Goal: Task Accomplishment & Management: Use online tool/utility

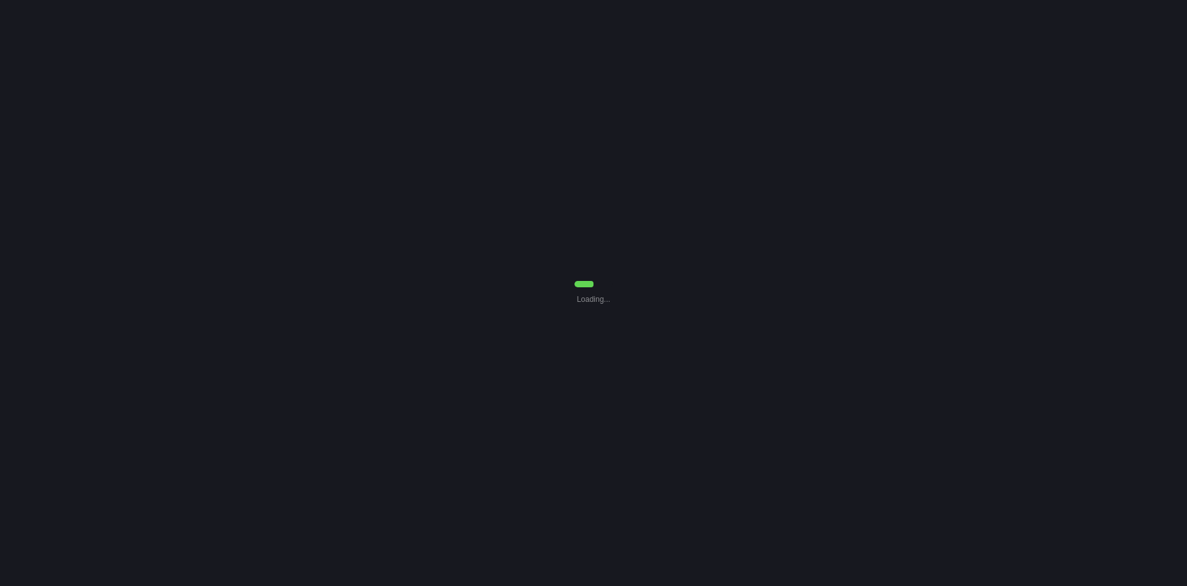
select select "0"
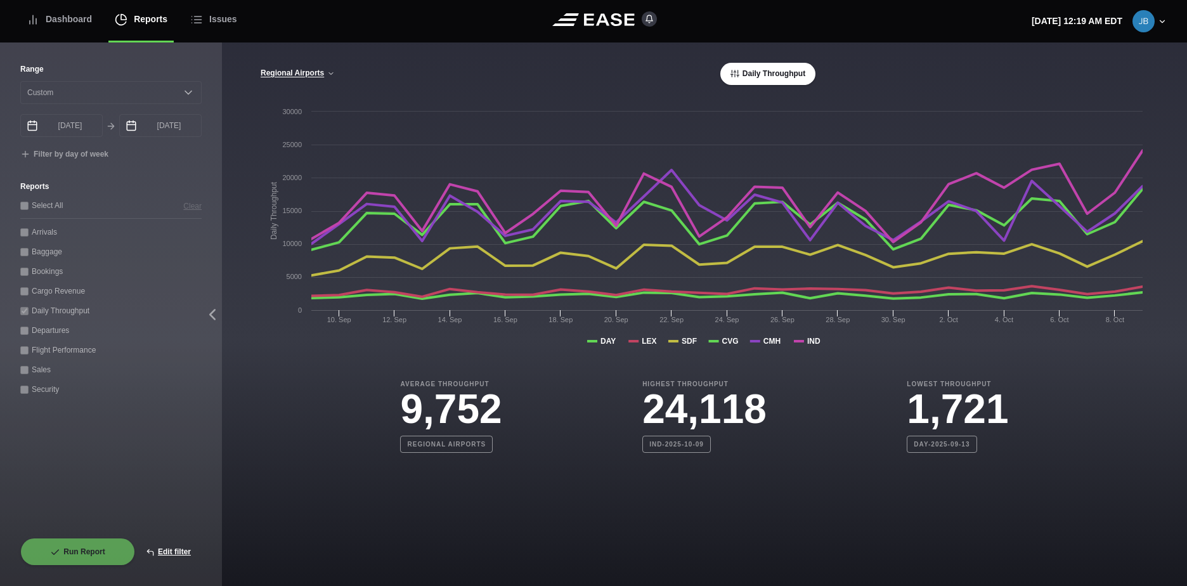
click at [32, 311] on div "Daily Throughput" at bounding box center [110, 310] width 181 height 13
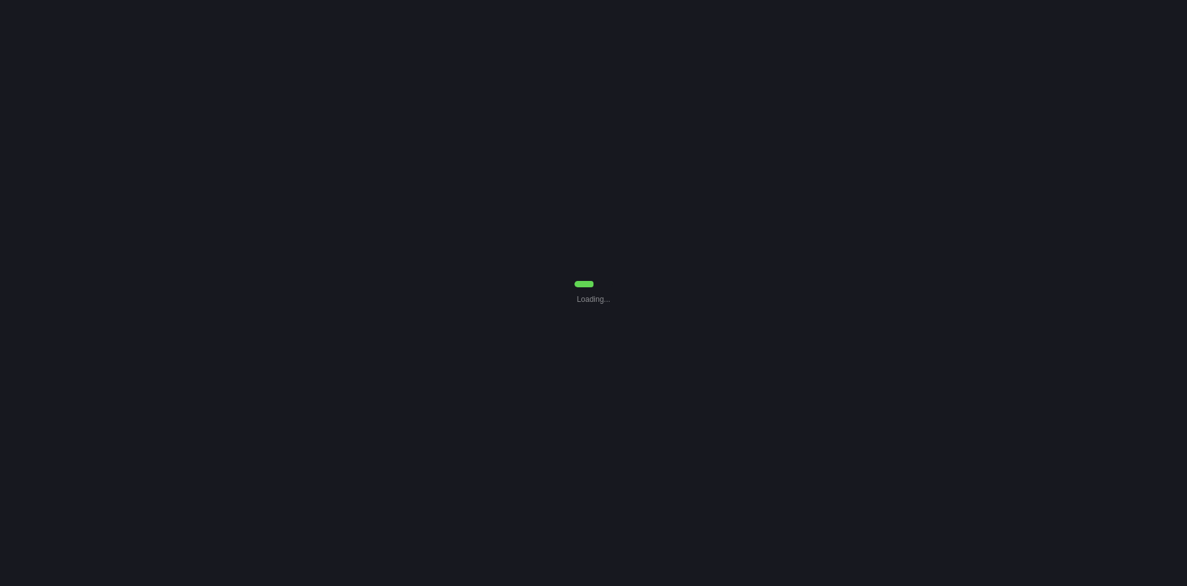
select select "0"
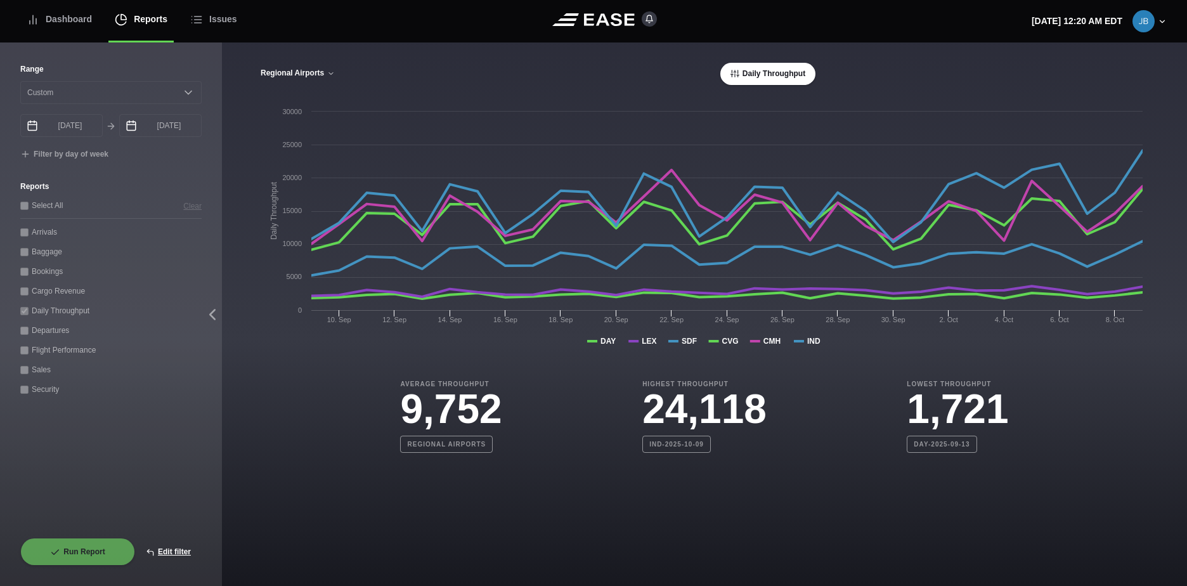
click at [334, 74] on icon at bounding box center [331, 74] width 8 height 8
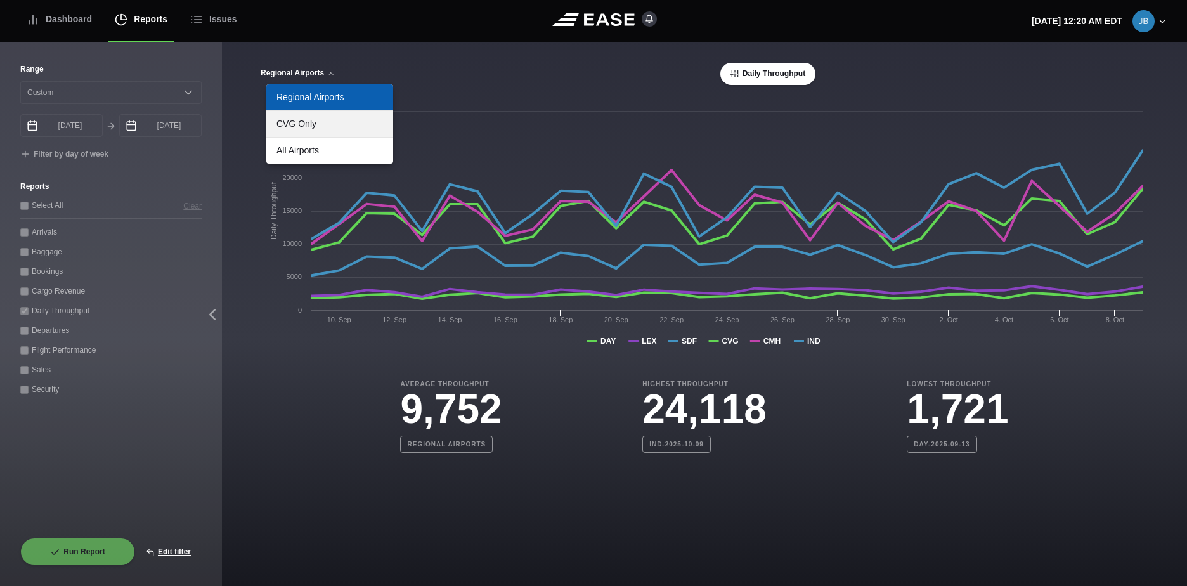
click at [318, 124] on link "CVG Only" at bounding box center [329, 124] width 127 height 26
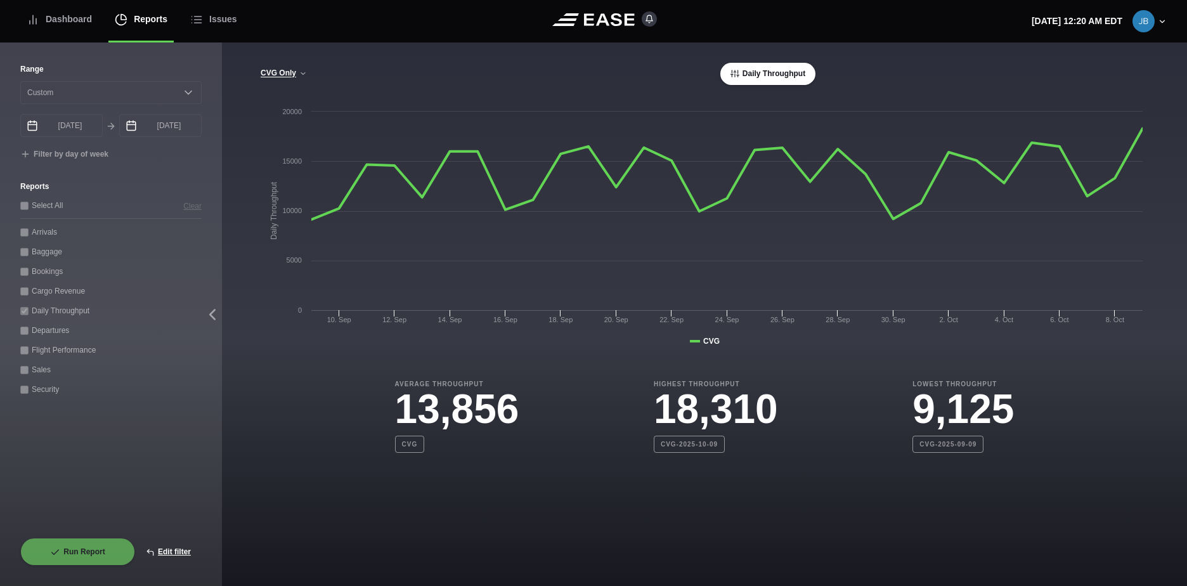
click at [43, 207] on div "Select All Clear" at bounding box center [110, 204] width 181 height 13
click at [182, 554] on button "Edit filter" at bounding box center [168, 552] width 67 height 28
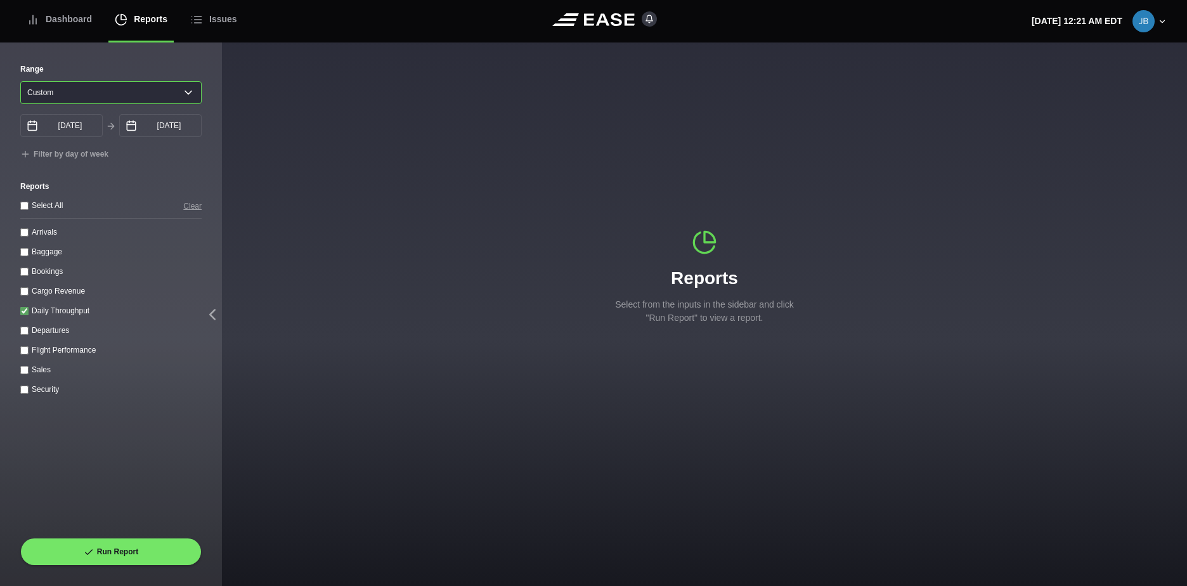
click at [201, 94] on select "[DATE] Last 7 days Last 14 days Last 30 days Last 6 weeks Custom" at bounding box center [110, 92] width 181 height 23
select select "30"
click at [20, 81] on select "[DATE] Last 7 days Last 14 days Last 30 days Last 6 weeks Custom" at bounding box center [110, 92] width 181 height 23
type input "[DATE]"
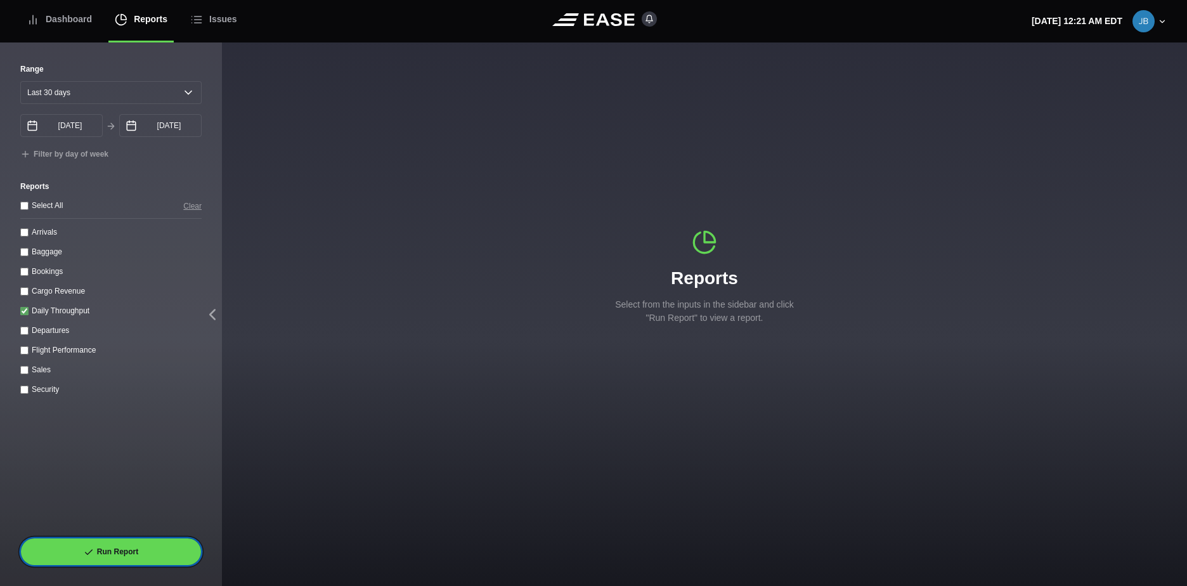
click at [131, 543] on button "Run Report" at bounding box center [110, 552] width 181 height 28
select select "30"
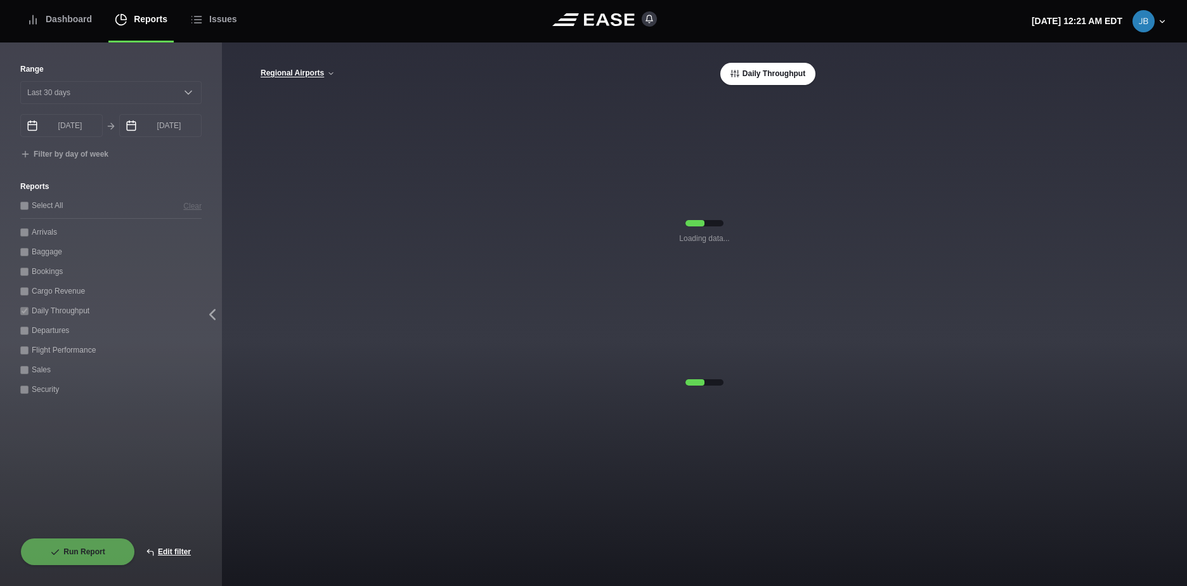
click at [326, 65] on div "[GEOGRAPHIC_DATA] CVG Only All Airports Daily Throughput" at bounding box center [704, 74] width 889 height 22
click at [327, 74] on icon at bounding box center [331, 74] width 8 height 8
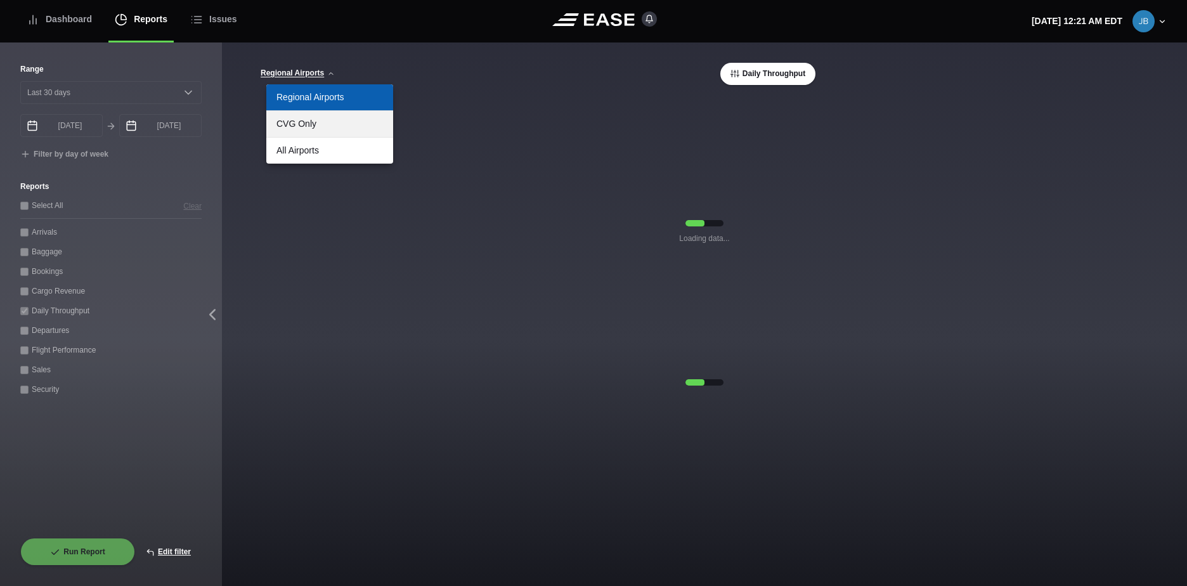
click at [318, 124] on link "CVG Only" at bounding box center [329, 124] width 127 height 26
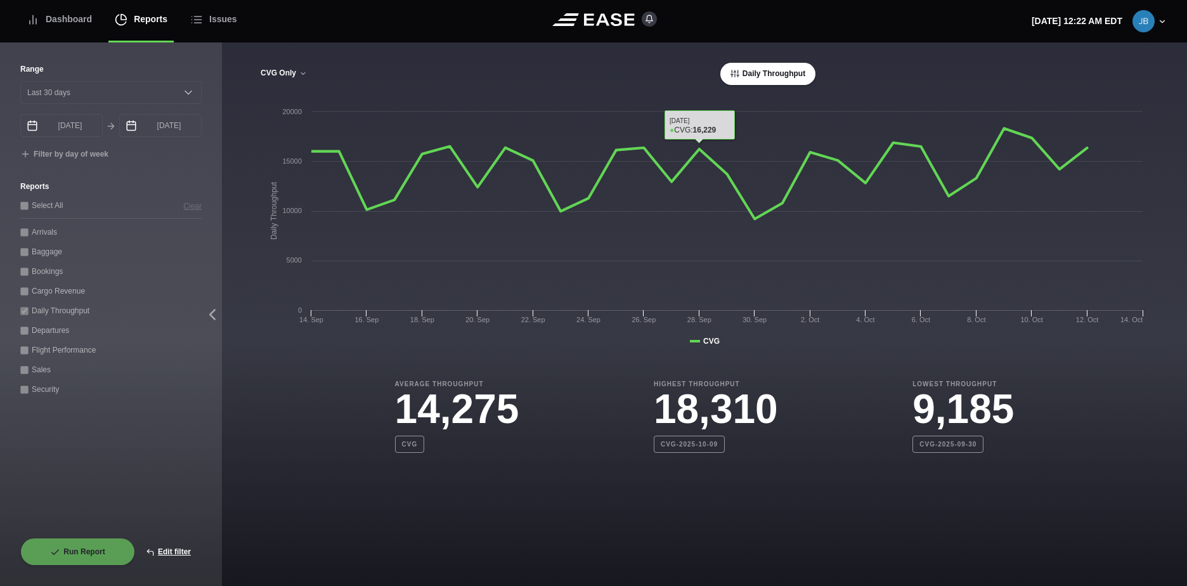
click at [305, 71] on icon at bounding box center [303, 74] width 8 height 8
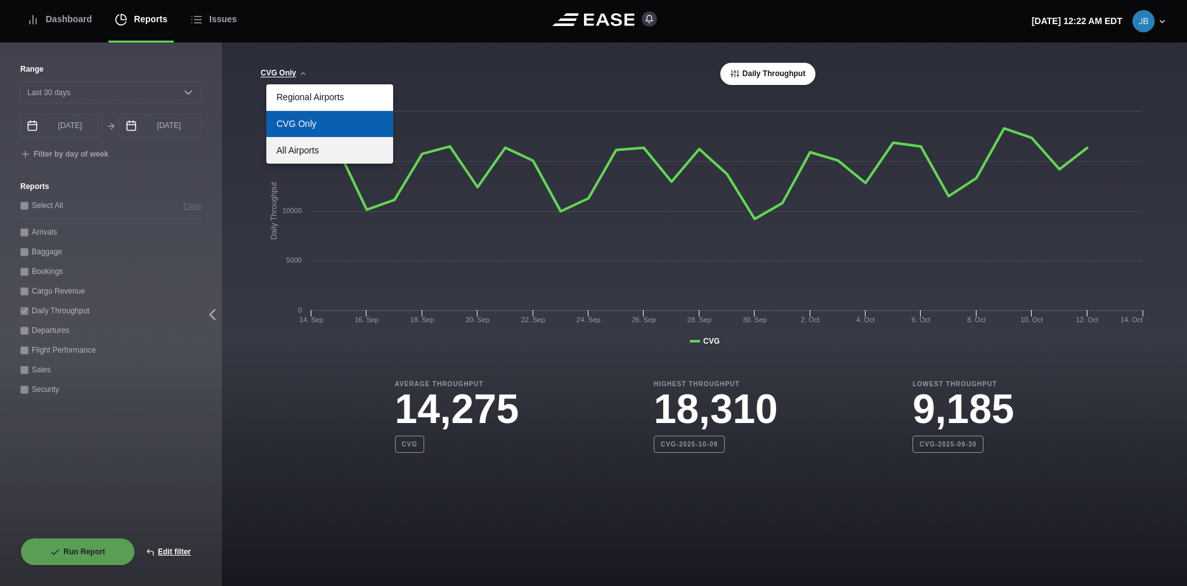
click at [299, 143] on link "All Airports" at bounding box center [329, 151] width 127 height 26
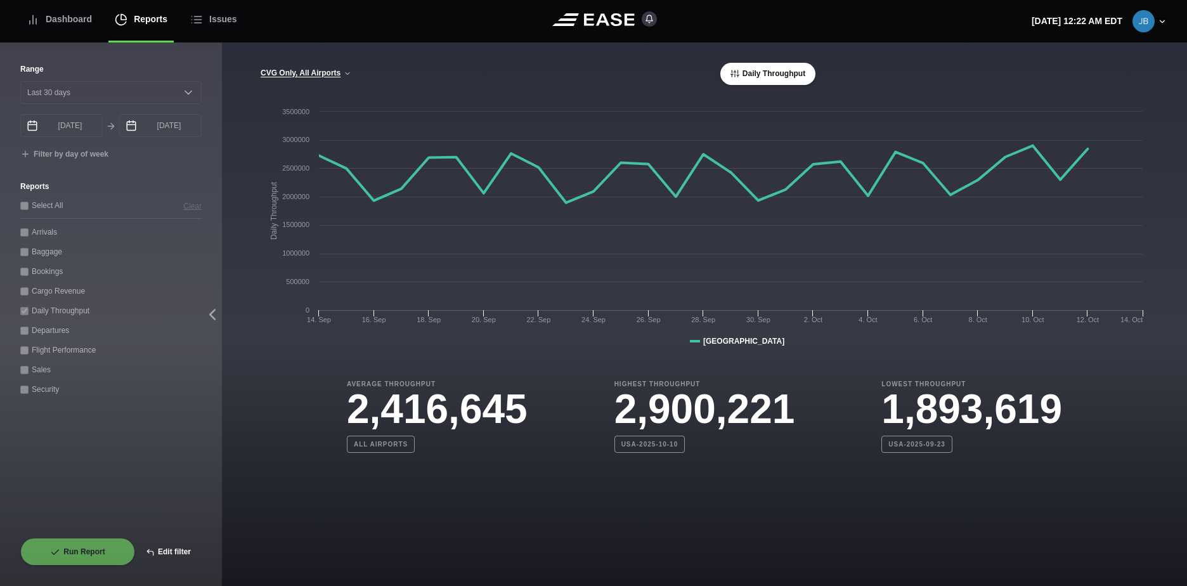
click at [171, 549] on button "Edit filter" at bounding box center [168, 552] width 67 height 28
select select "0"
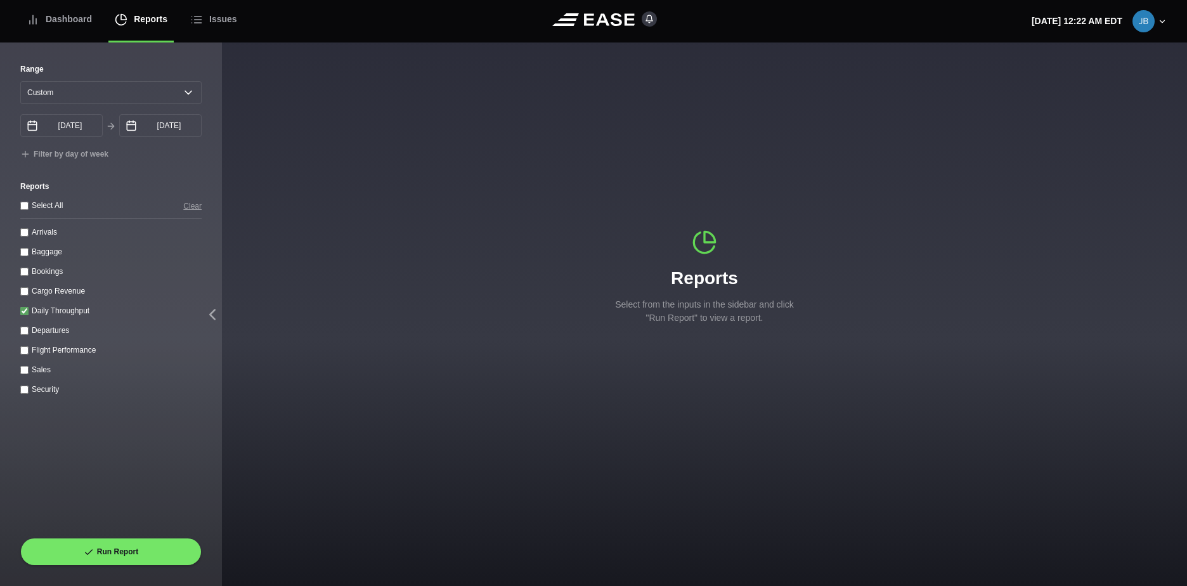
click at [24, 233] on input "Arrivals" at bounding box center [24, 232] width 8 height 8
checkbox input "true"
click at [29, 306] on div "Daily Throughput" at bounding box center [110, 310] width 181 height 13
click at [23, 309] on div "Daily Throughput" at bounding box center [110, 310] width 181 height 13
click at [23, 312] on throughput "Daily Throughput" at bounding box center [24, 311] width 8 height 8
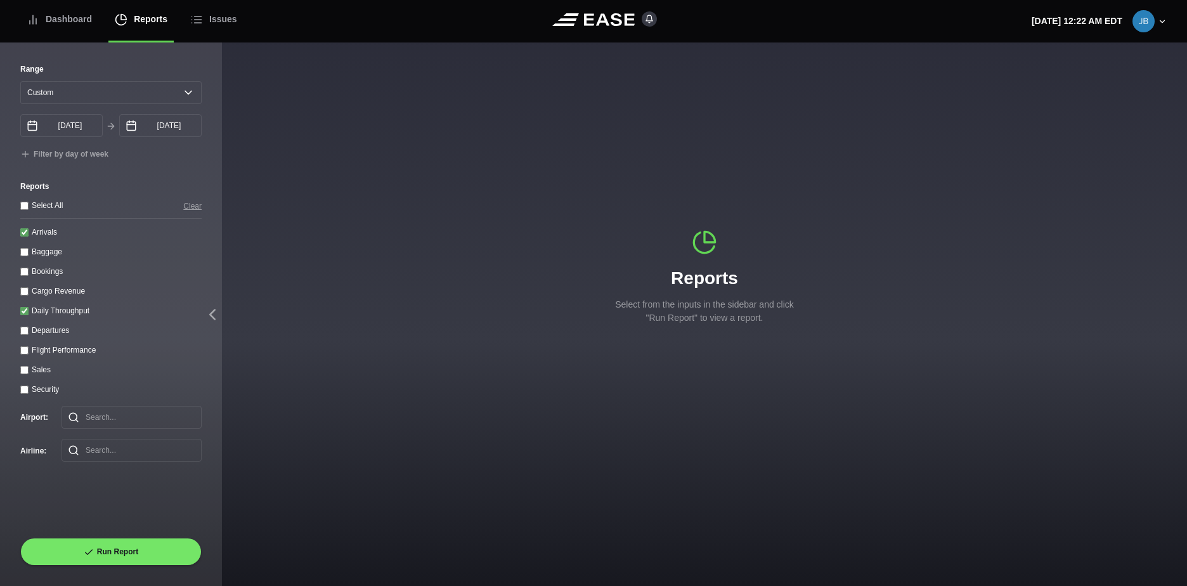
checkbox throughput "false"
click at [26, 235] on input "Arrivals" at bounding box center [24, 232] width 8 height 8
checkbox input "false"
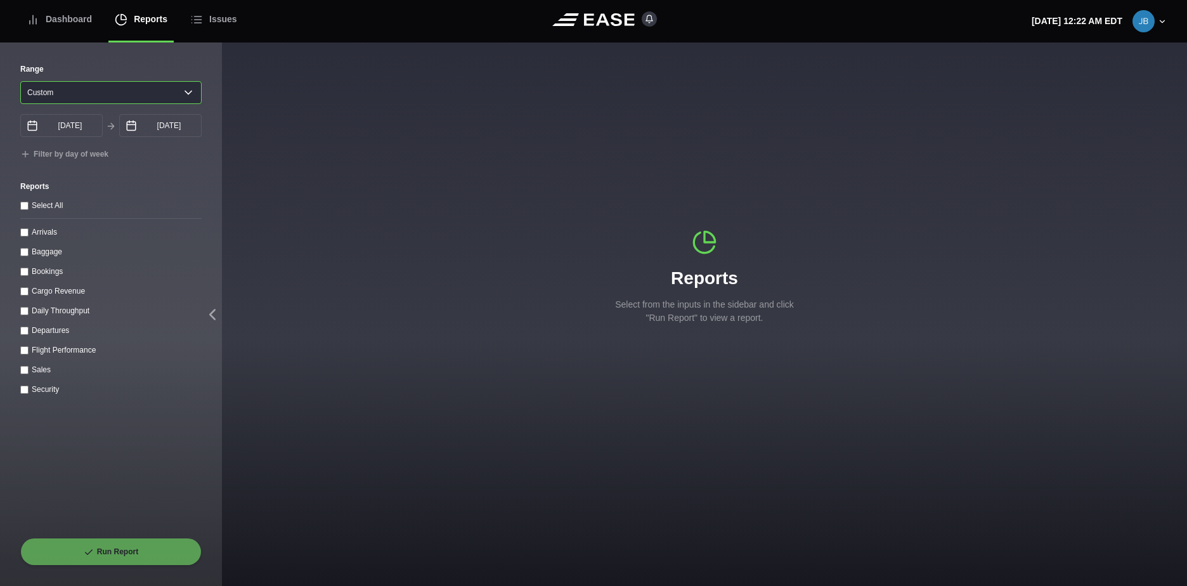
click at [157, 94] on select "[DATE] Last 7 days Last 14 days Last 30 days Last 6 weeks Custom" at bounding box center [110, 92] width 181 height 23
click at [166, 243] on div "Select All Arrivals Baggage Bookings Cargo Revenue Daily Throughput Departures …" at bounding box center [110, 296] width 181 height 197
click at [94, 129] on input "[DATE]" at bounding box center [61, 125] width 82 height 23
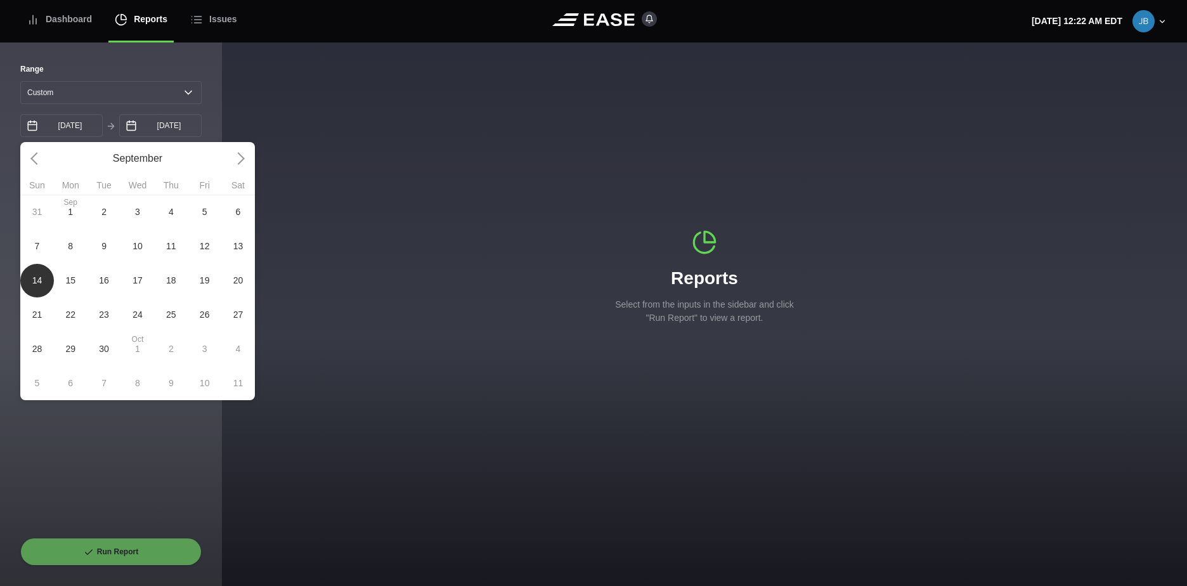
click at [236, 248] on span "13" at bounding box center [238, 246] width 10 height 13
type input "[DATE]"
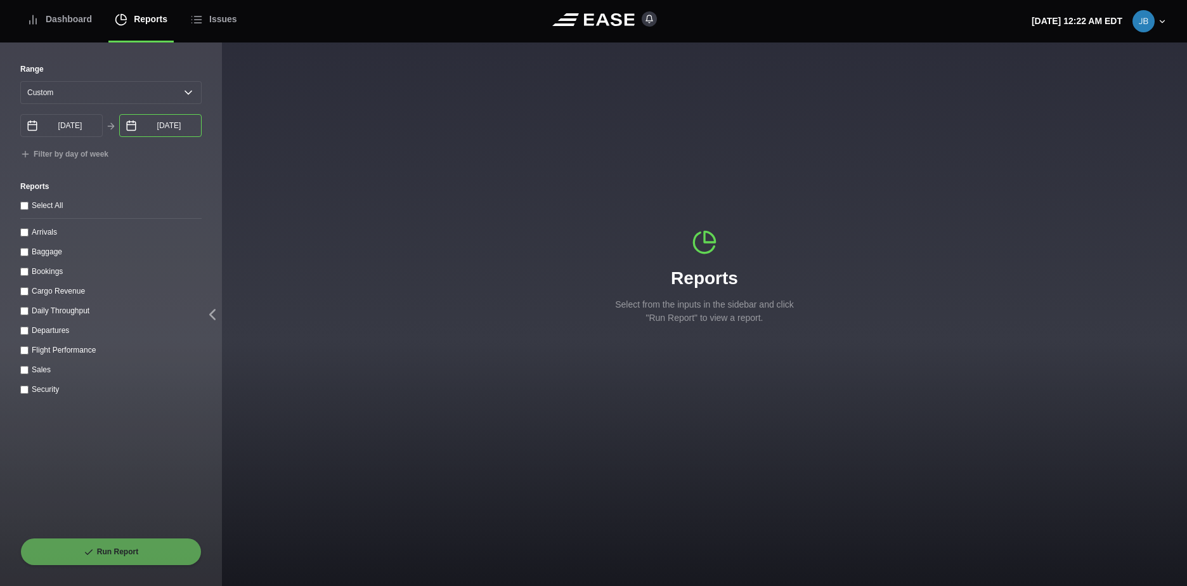
click at [188, 129] on input "[DATE]" at bounding box center [160, 125] width 82 height 23
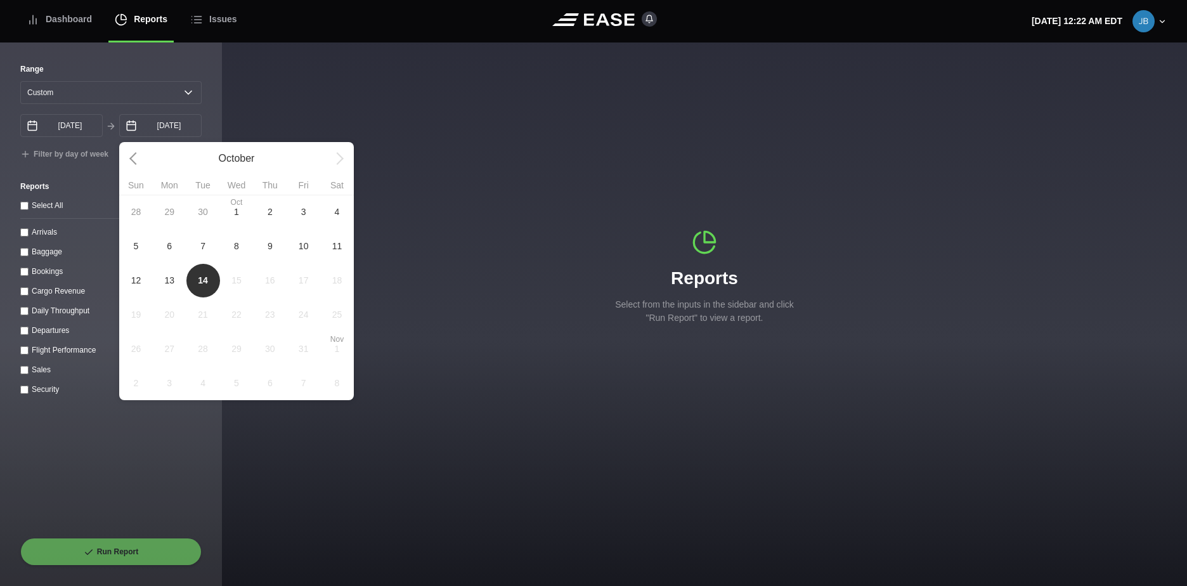
click at [171, 283] on span "13" at bounding box center [169, 280] width 10 height 13
type input "[DATE]"
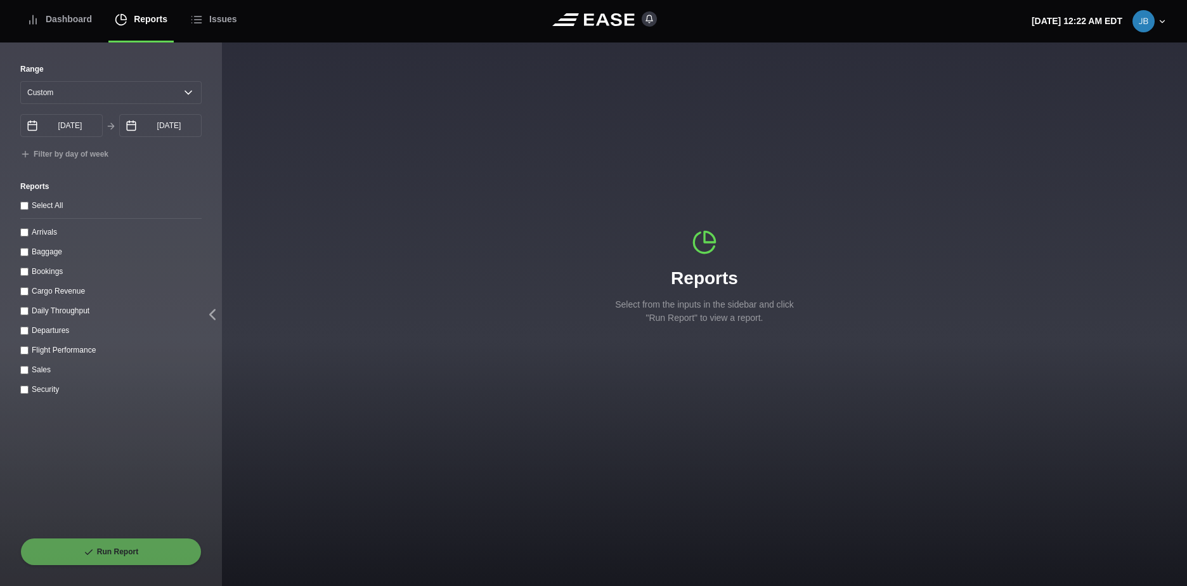
click at [25, 353] on performance "Flight Performance" at bounding box center [24, 350] width 8 height 8
checkbox performance "true"
click at [131, 550] on button "Run Report" at bounding box center [110, 552] width 181 height 28
select select "0"
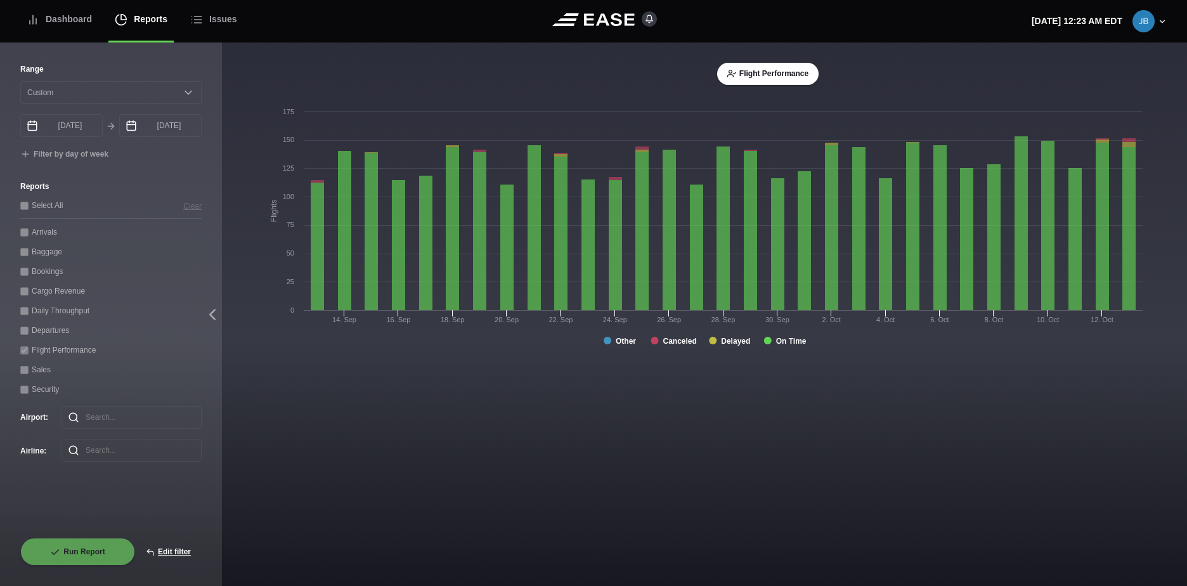
click at [25, 334] on div "Departures" at bounding box center [110, 329] width 181 height 13
click at [181, 550] on button "Edit filter" at bounding box center [168, 552] width 67 height 28
select select "0"
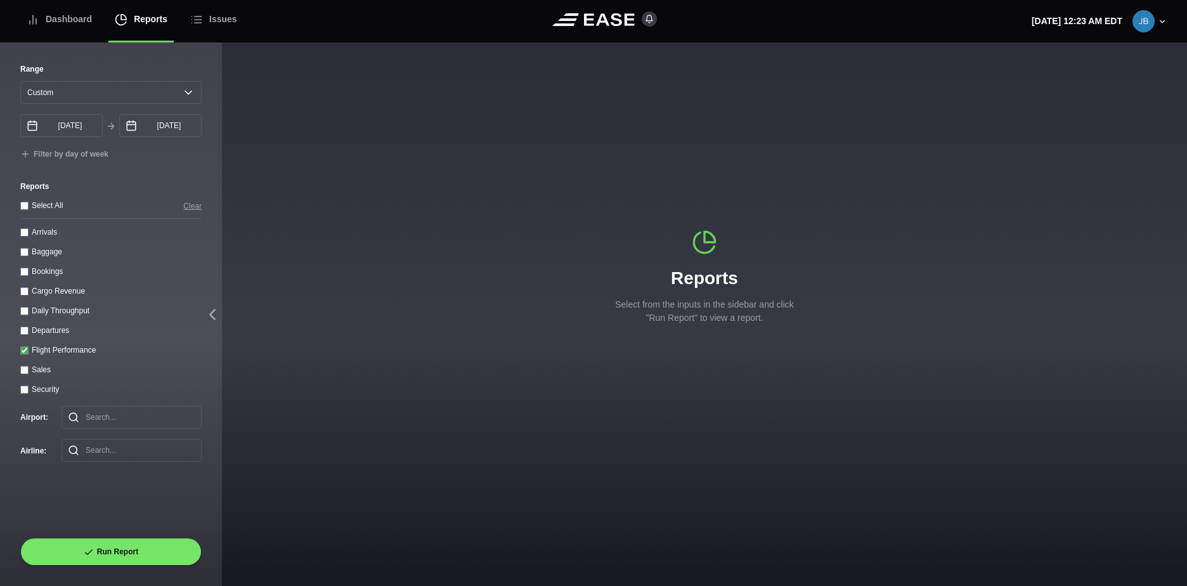
click at [33, 350] on label "Flight Performance" at bounding box center [64, 350] width 64 height 9
click at [29, 350] on performance "Flight Performance" at bounding box center [24, 350] width 8 height 8
checkbox performance "false"
click at [33, 335] on label "Departures" at bounding box center [50, 330] width 37 height 9
click at [29, 335] on input "Departures" at bounding box center [24, 331] width 8 height 8
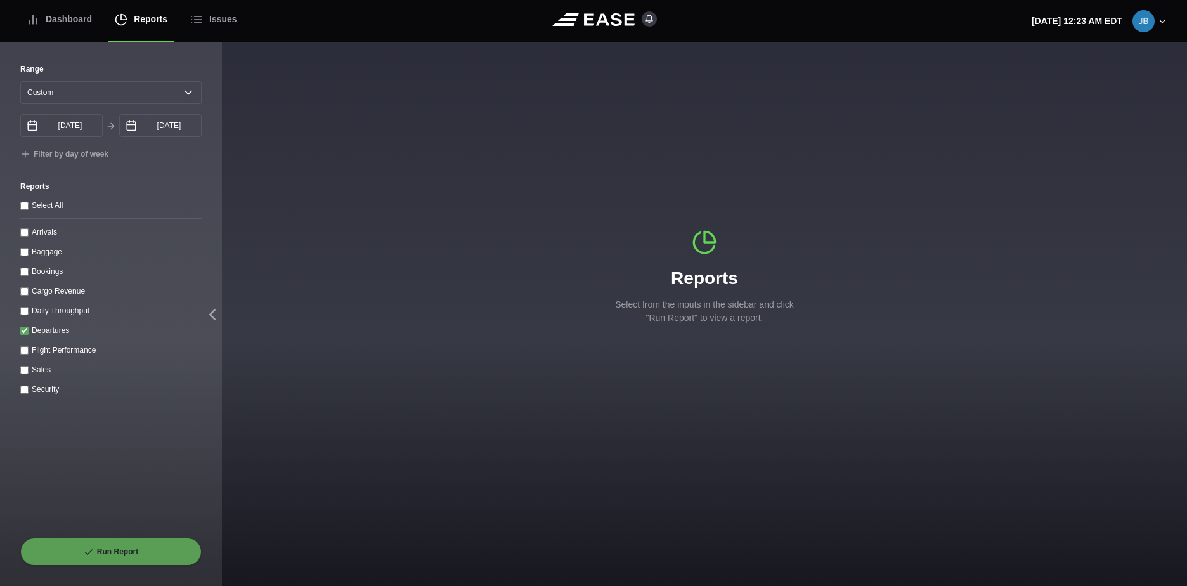
checkbox input "true"
click at [91, 124] on input "[DATE]" at bounding box center [61, 125] width 82 height 23
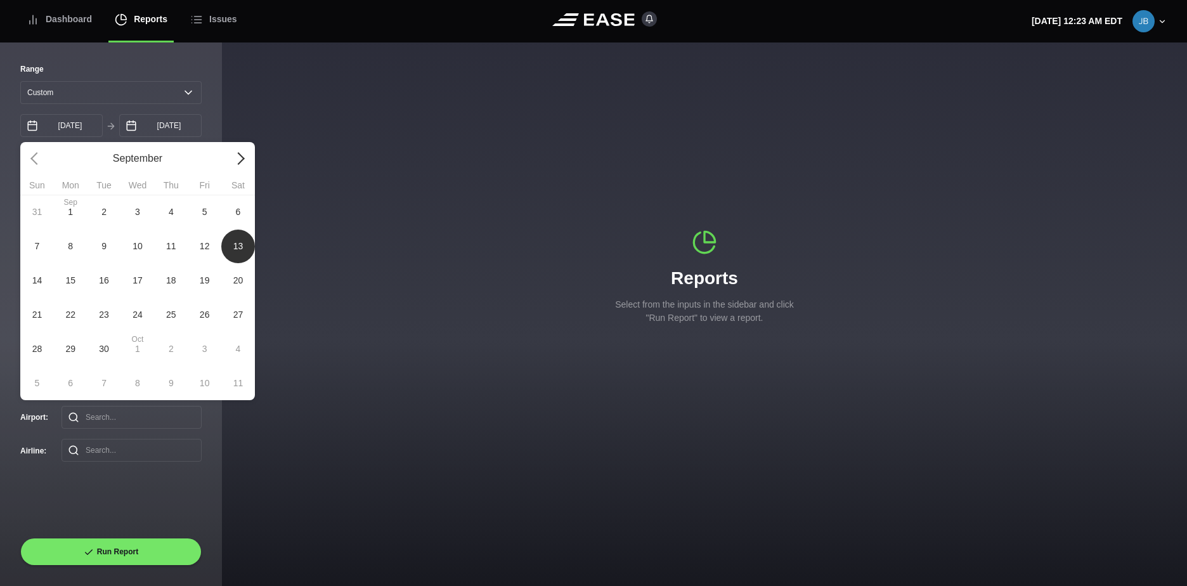
click at [227, 160] on link at bounding box center [238, 159] width 34 height 34
click at [78, 285] on span "13" at bounding box center [71, 280] width 34 height 34
type input "[DATE]"
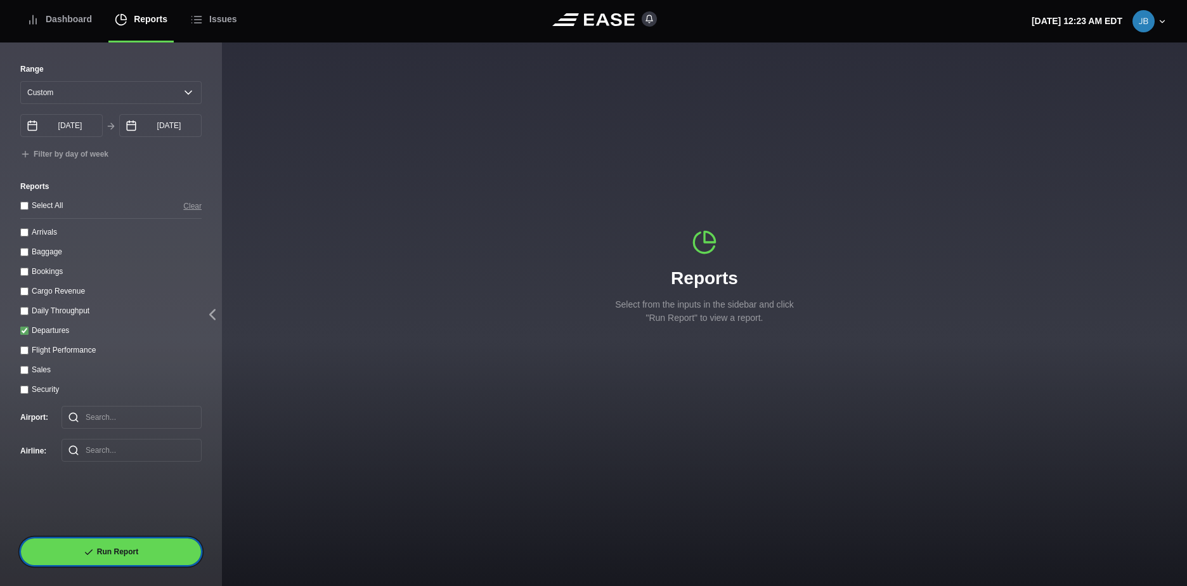
click at [139, 551] on button "Run Report" at bounding box center [110, 552] width 181 height 28
select select "0"
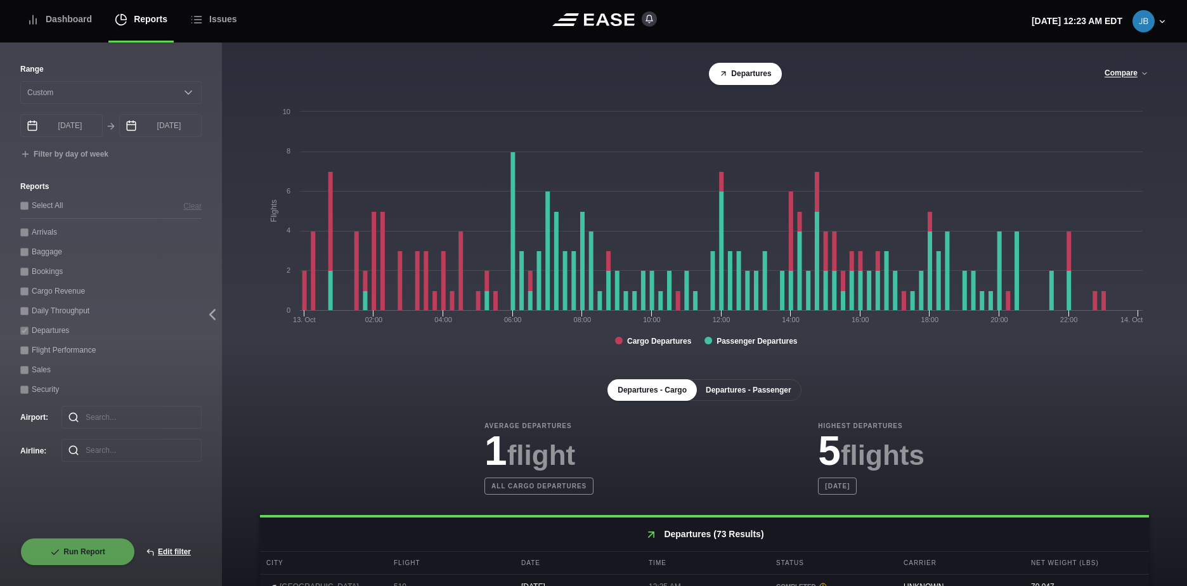
click at [765, 388] on button "Departures - Passenger" at bounding box center [749, 390] width 106 height 22
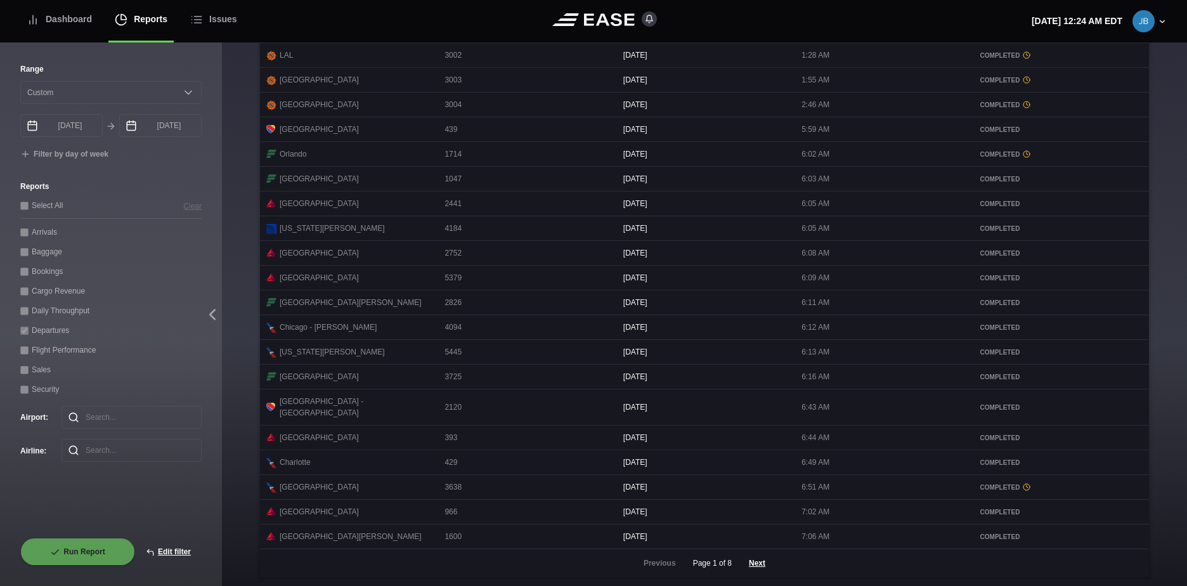
scroll to position [538, 0]
click at [759, 562] on button "Next" at bounding box center [757, 562] width 38 height 28
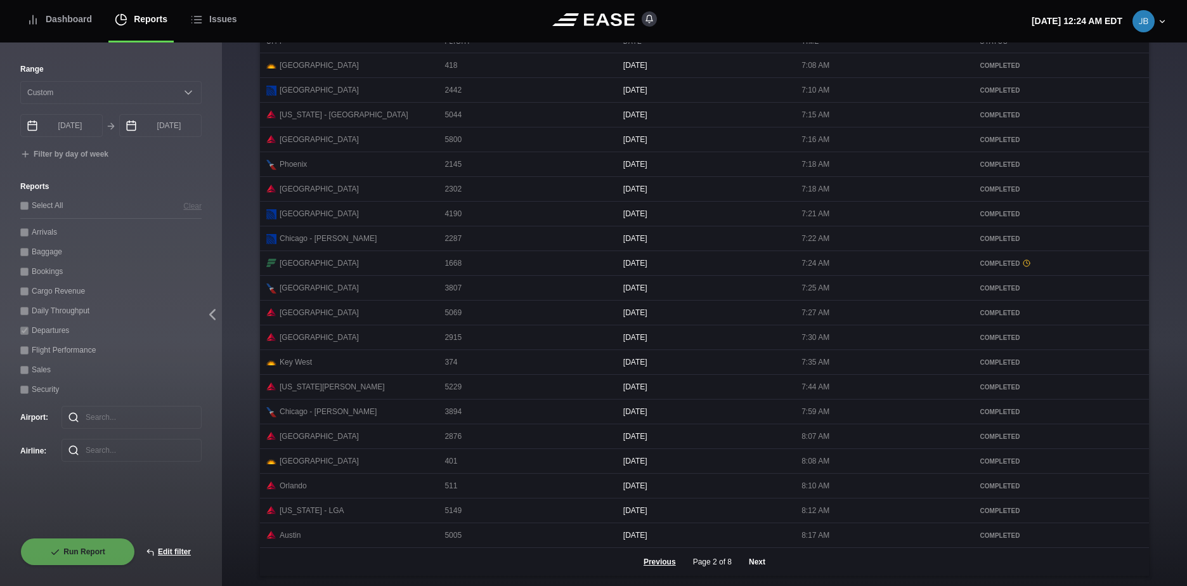
click at [755, 561] on button "Next" at bounding box center [757, 562] width 38 height 28
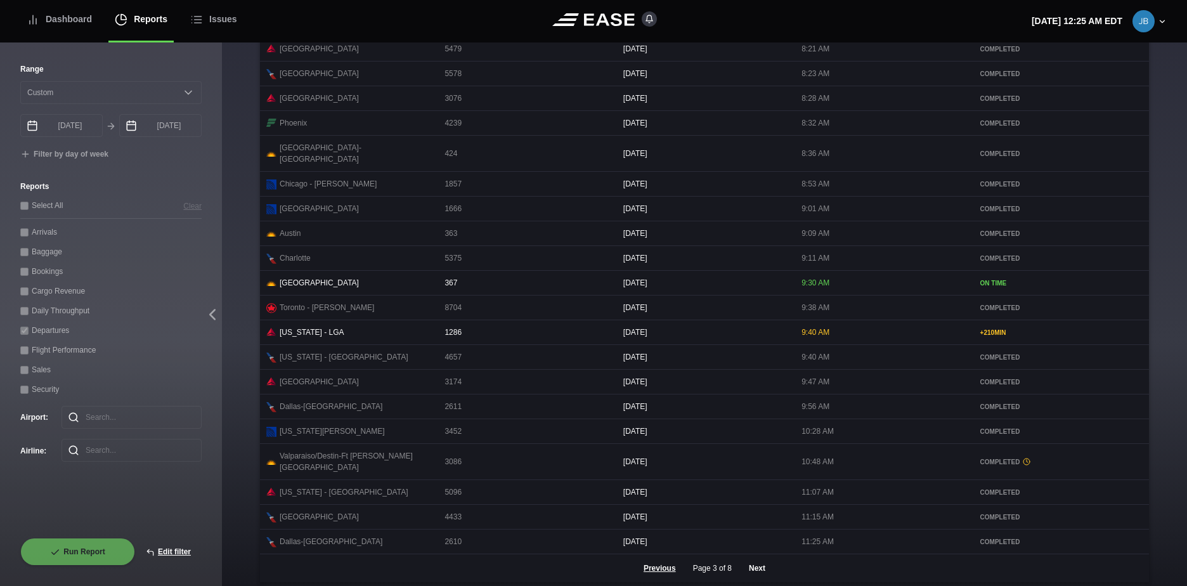
click at [756, 558] on button "Next" at bounding box center [757, 568] width 38 height 28
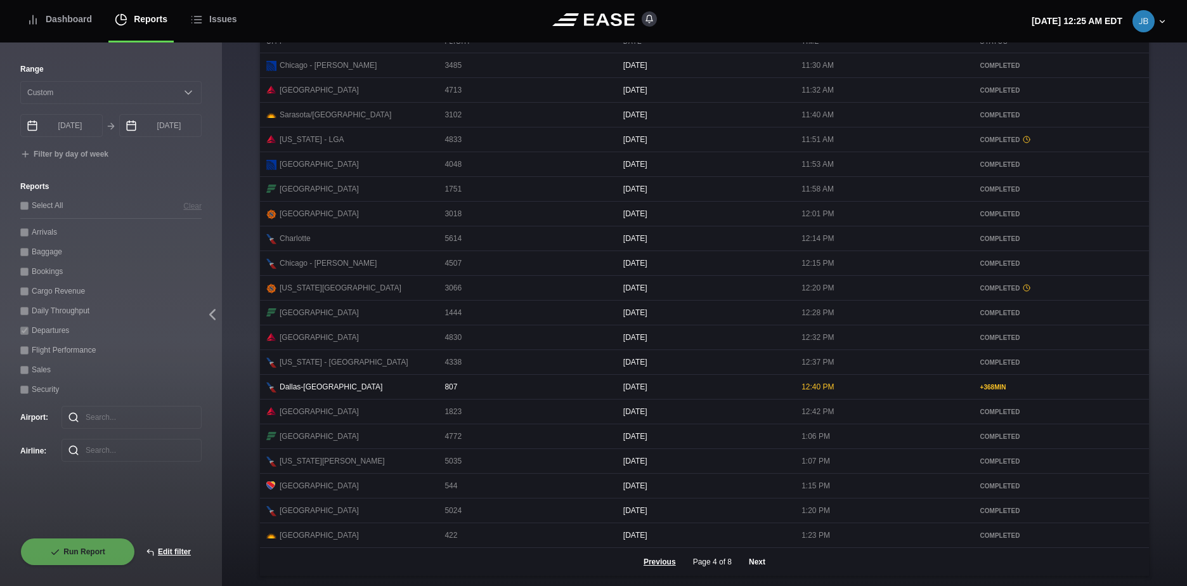
click at [755, 565] on button "Next" at bounding box center [757, 562] width 38 height 28
click at [756, 561] on button "Next" at bounding box center [757, 562] width 38 height 28
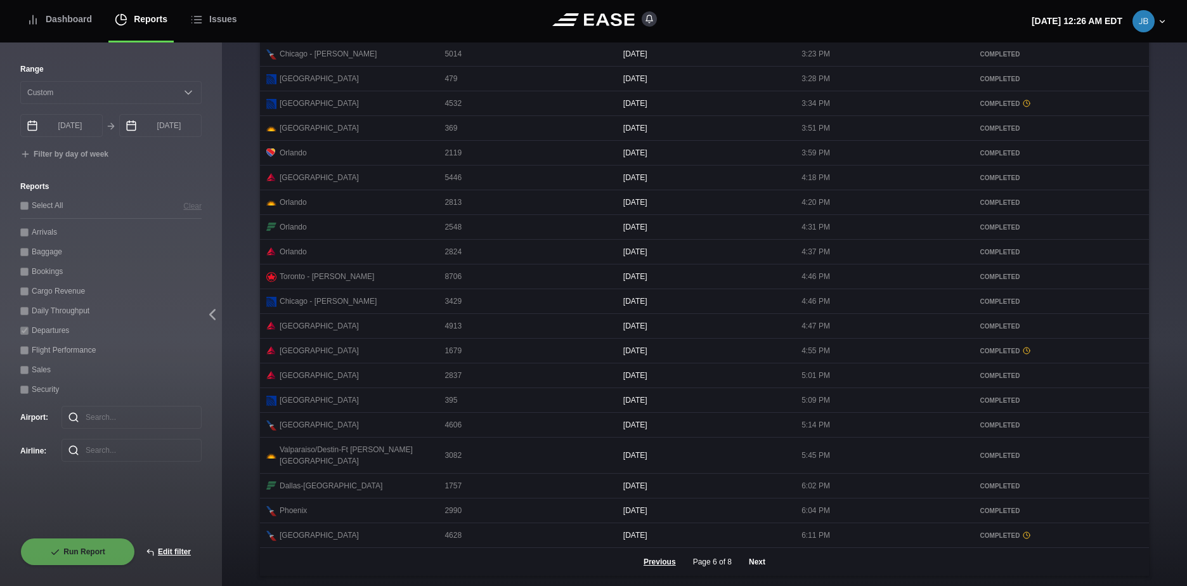
click at [747, 558] on button "Next" at bounding box center [757, 562] width 38 height 28
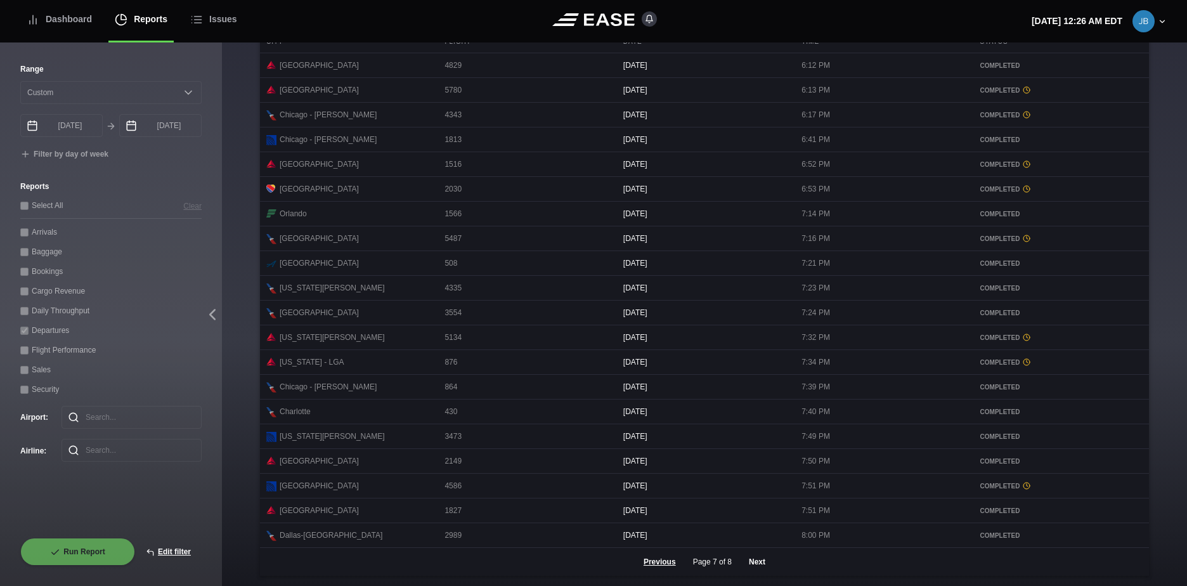
click at [753, 559] on button "Next" at bounding box center [757, 562] width 38 height 28
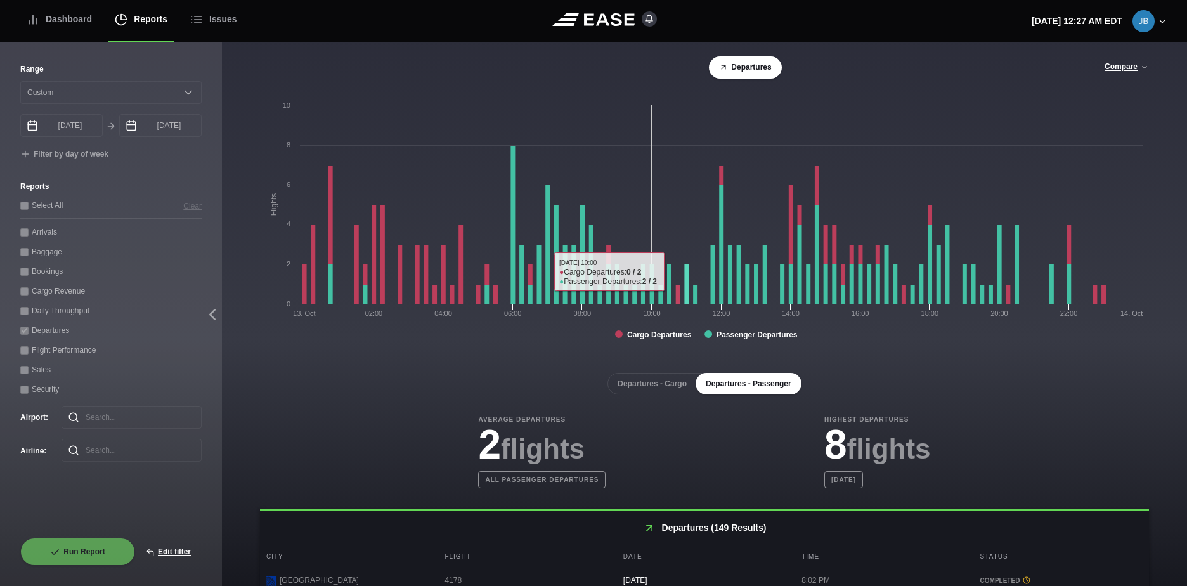
scroll to position [5, 0]
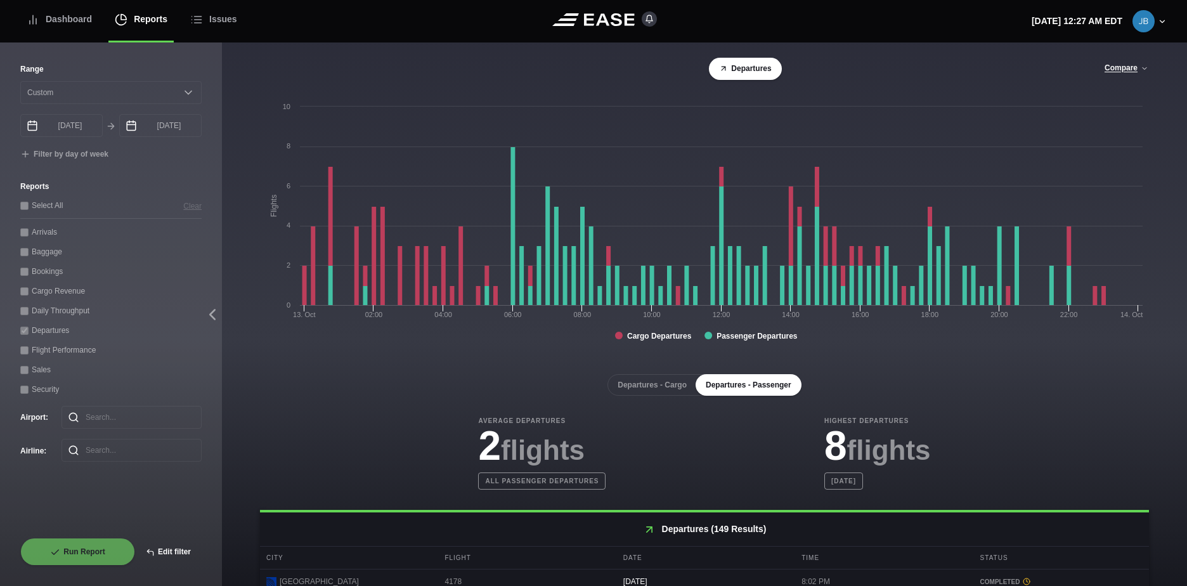
click at [169, 541] on button "Edit filter" at bounding box center [168, 552] width 67 height 28
select select "0"
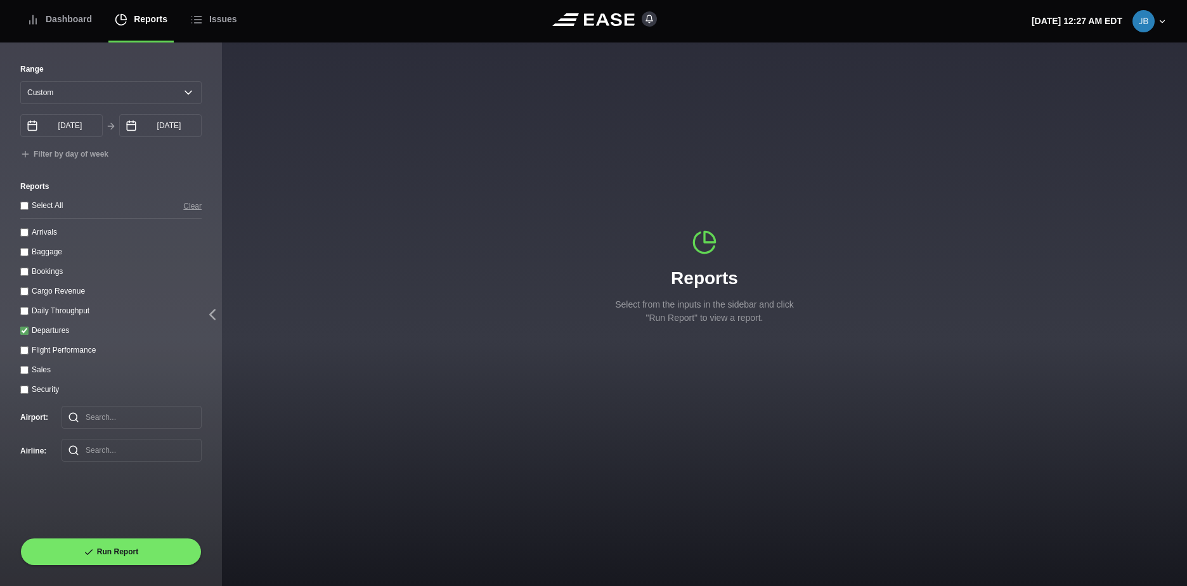
click at [26, 233] on input "Arrivals" at bounding box center [24, 232] width 8 height 8
checkbox input "true"
click at [26, 337] on div "Departures" at bounding box center [110, 329] width 181 height 13
click at [26, 334] on input "Departures" at bounding box center [24, 331] width 8 height 8
checkbox input "false"
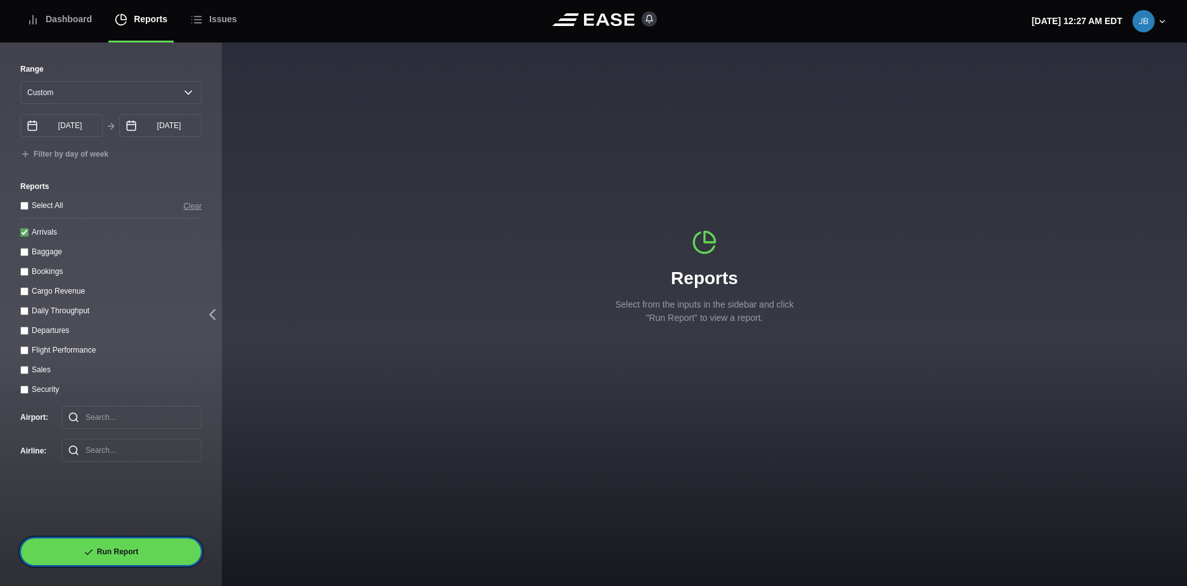
click at [131, 554] on button "Run Report" at bounding box center [110, 552] width 181 height 28
select select "0"
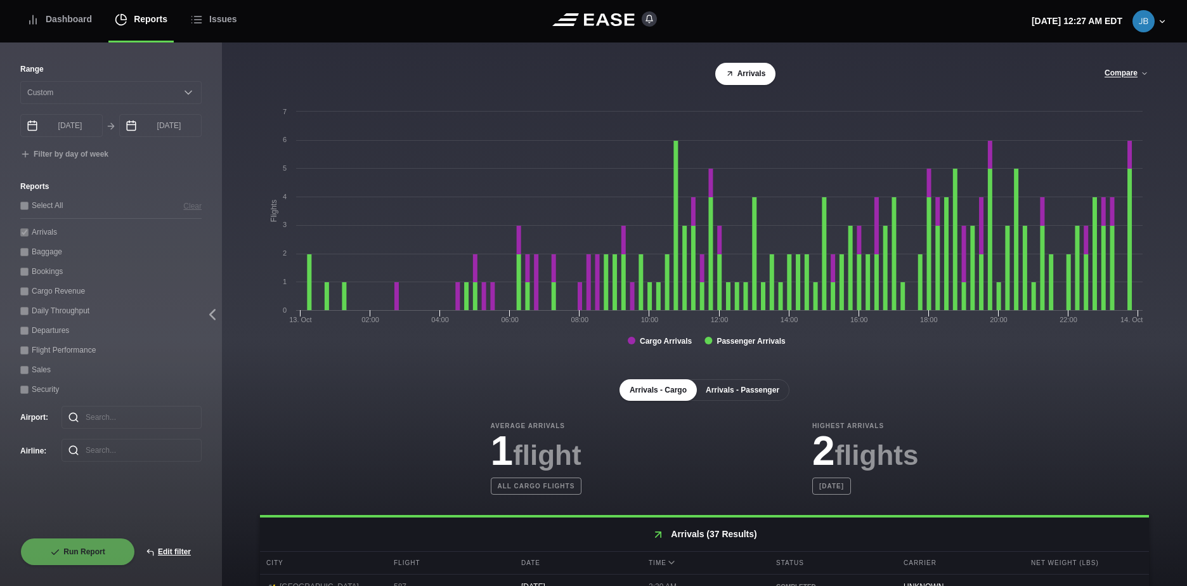
click at [772, 390] on button "Arrivals - Passenger" at bounding box center [743, 390] width 94 height 22
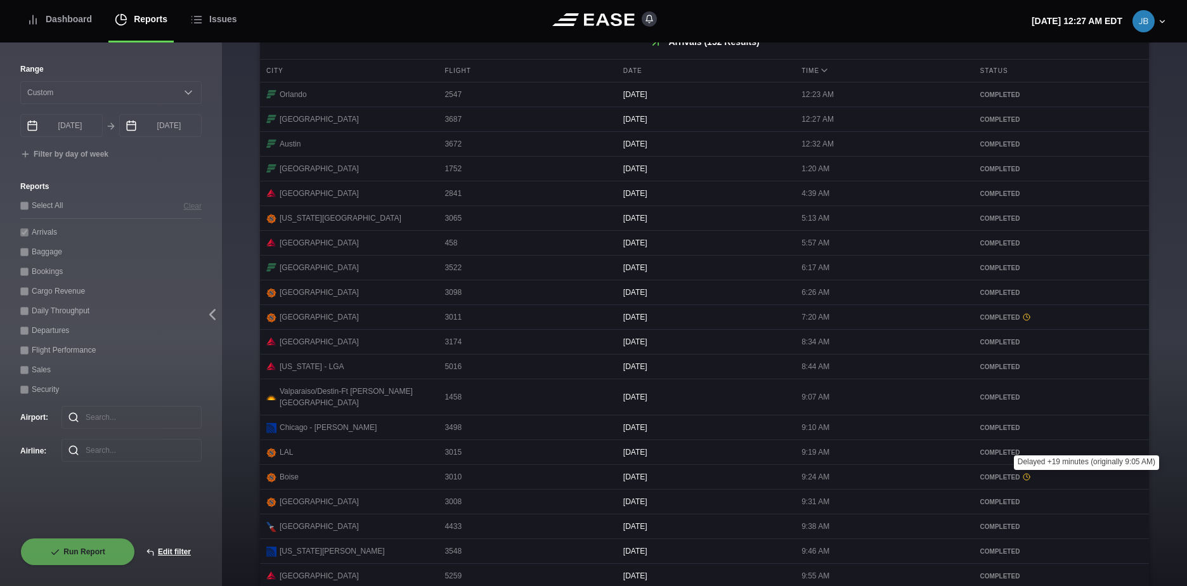
scroll to position [538, 0]
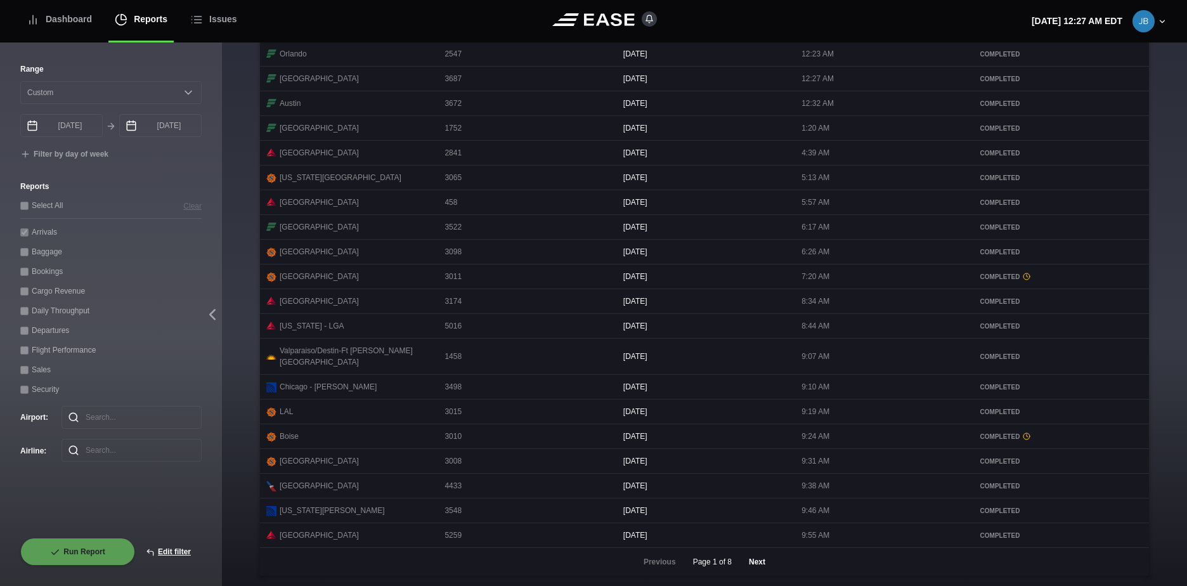
click at [758, 562] on button "Next" at bounding box center [757, 562] width 38 height 28
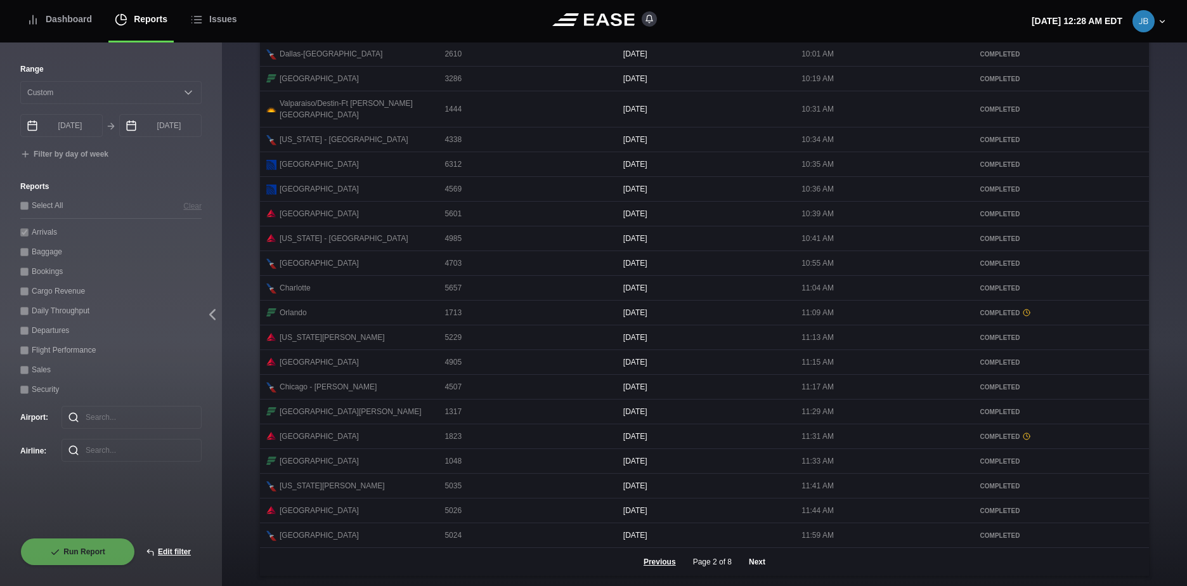
click at [748, 560] on button "Next" at bounding box center [757, 562] width 38 height 28
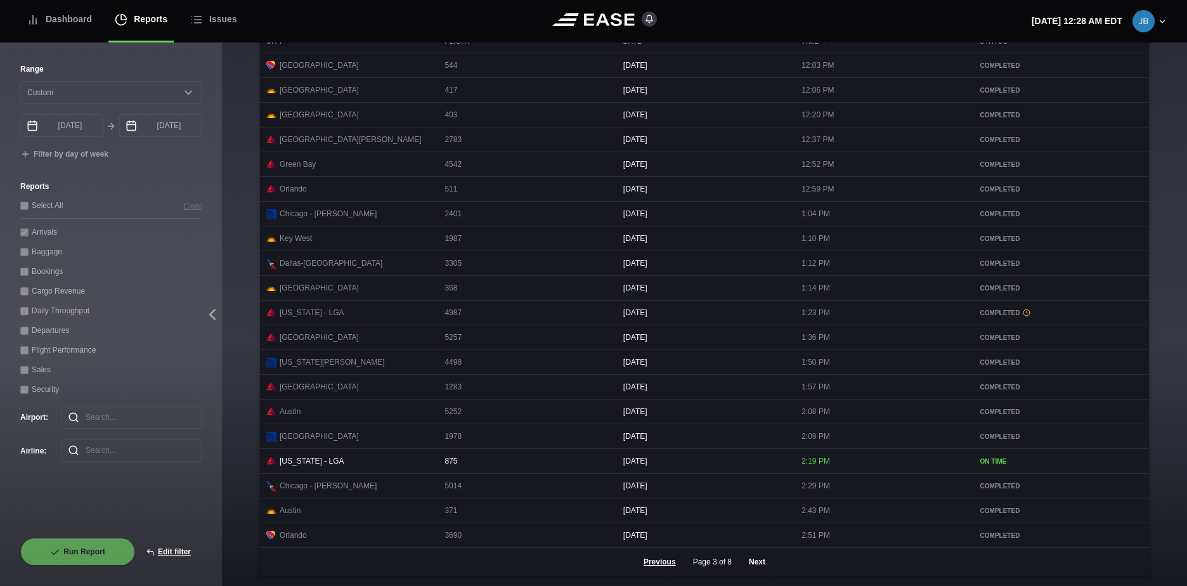
click at [751, 565] on button "Next" at bounding box center [757, 562] width 38 height 28
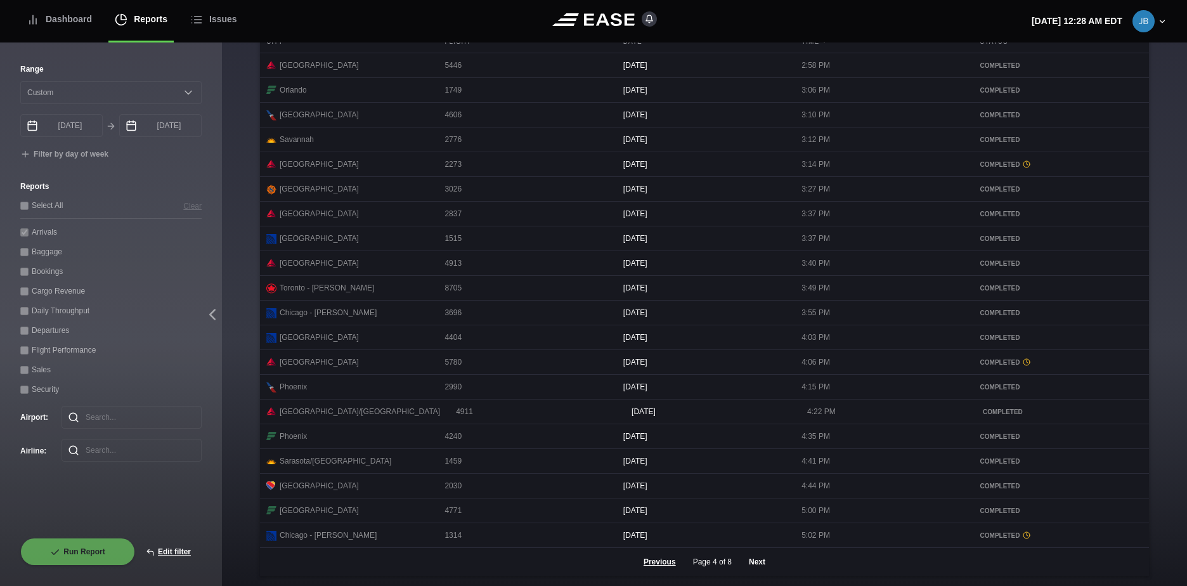
click at [758, 559] on button "Next" at bounding box center [757, 562] width 38 height 28
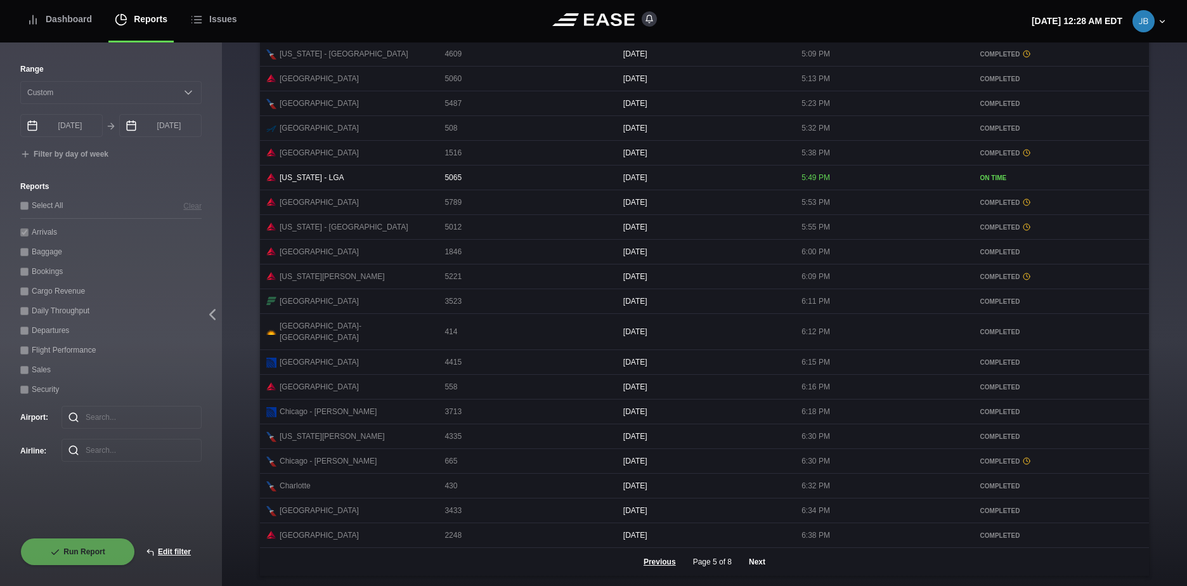
click at [758, 562] on button "Next" at bounding box center [757, 562] width 38 height 28
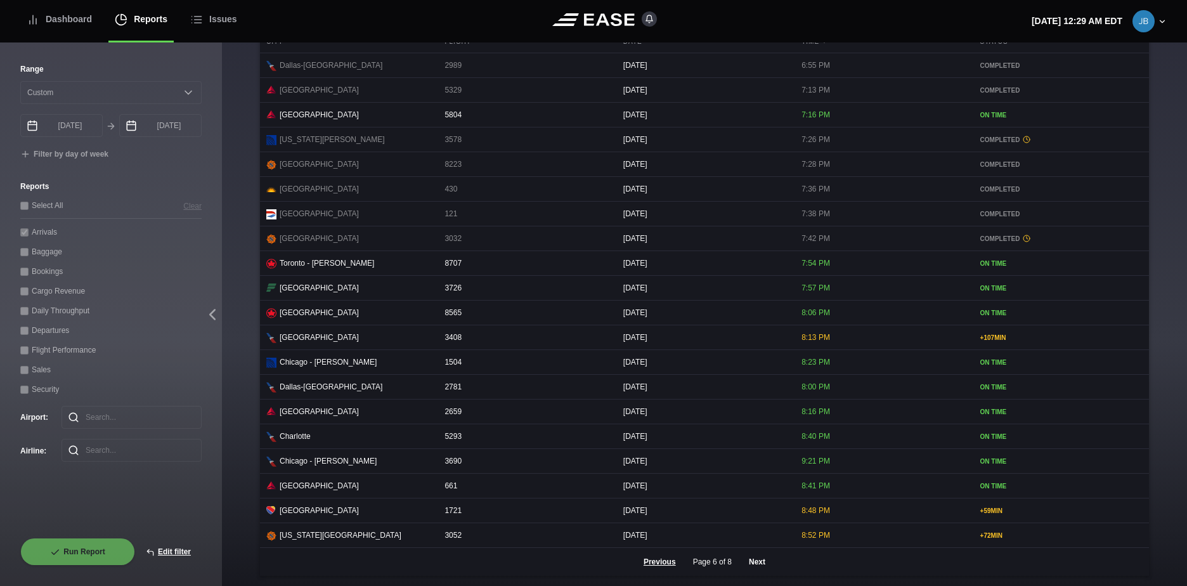
click at [748, 560] on button "Next" at bounding box center [757, 562] width 38 height 28
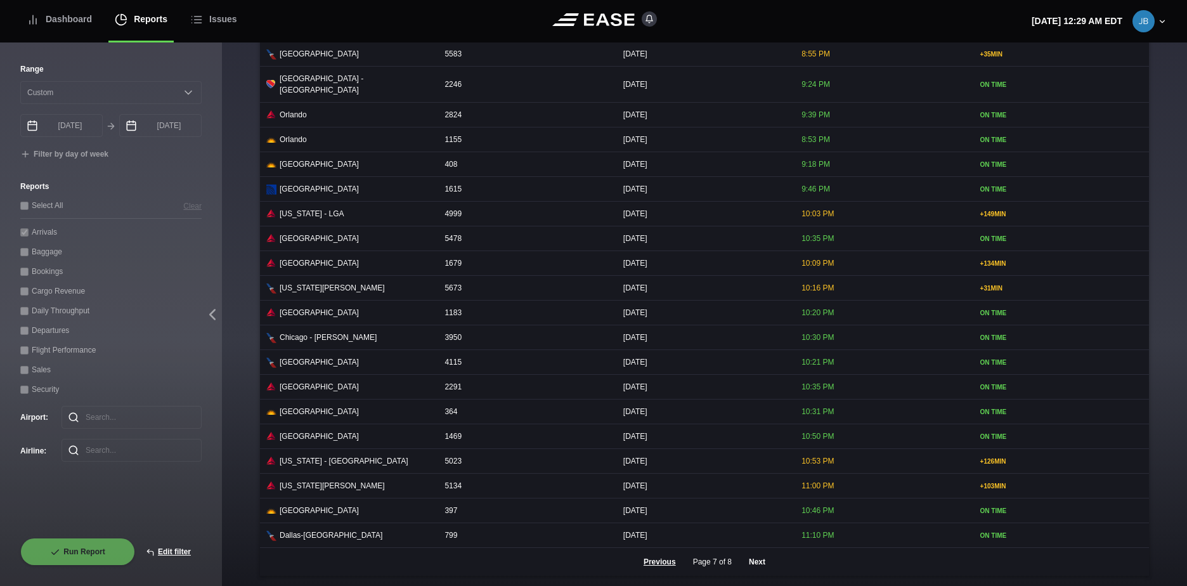
click at [757, 566] on button "Next" at bounding box center [757, 562] width 38 height 28
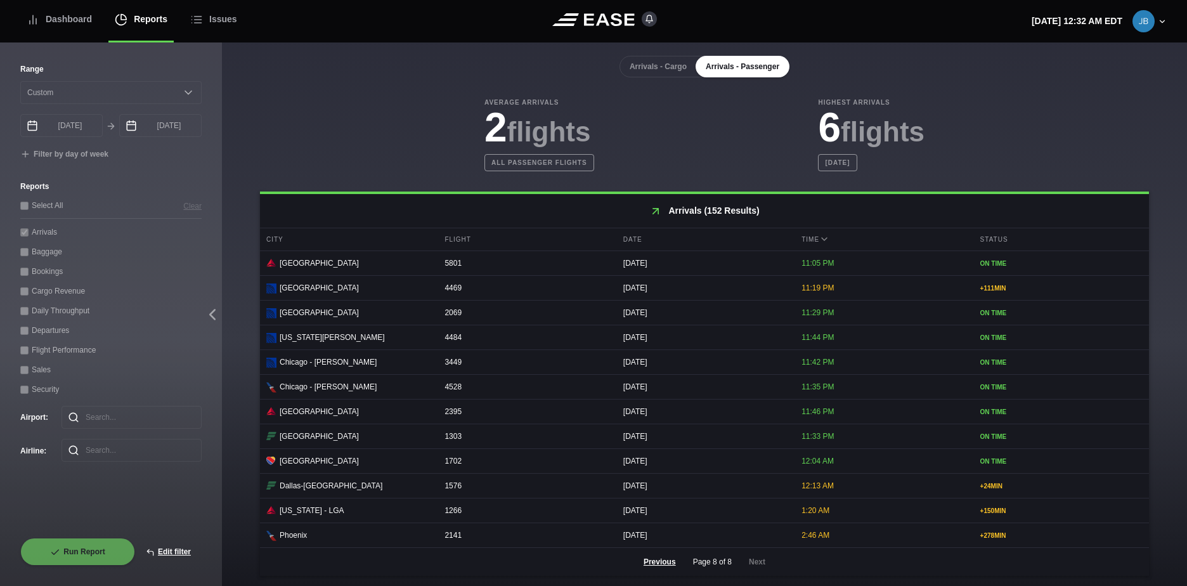
click at [42, 347] on div "Flight Performance" at bounding box center [110, 349] width 181 height 13
click at [113, 127] on icon at bounding box center [111, 126] width 10 height 10
click at [167, 547] on button "Edit filter" at bounding box center [168, 552] width 67 height 28
select select "0"
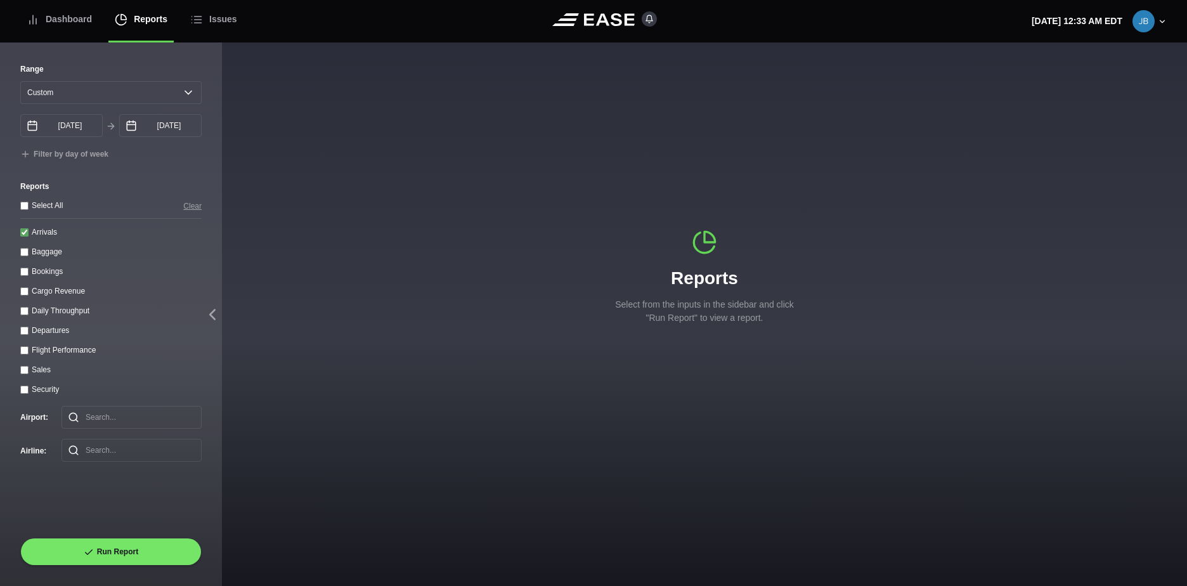
click at [47, 237] on label "Arrivals" at bounding box center [44, 232] width 25 height 9
click at [29, 237] on input "Arrivals" at bounding box center [24, 232] width 8 height 8
checkbox input "false"
click at [62, 351] on label "Flight Performance" at bounding box center [64, 350] width 64 height 9
click at [29, 351] on performance "Flight Performance" at bounding box center [24, 350] width 8 height 8
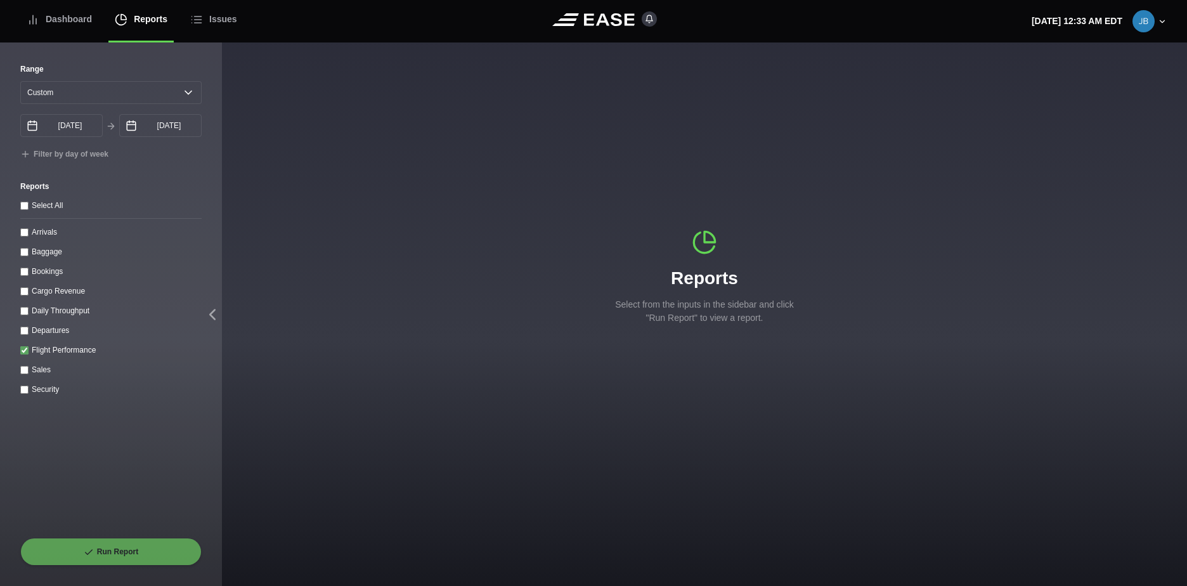
checkbox performance "true"
click at [94, 125] on input "[DATE]" at bounding box center [61, 125] width 82 height 23
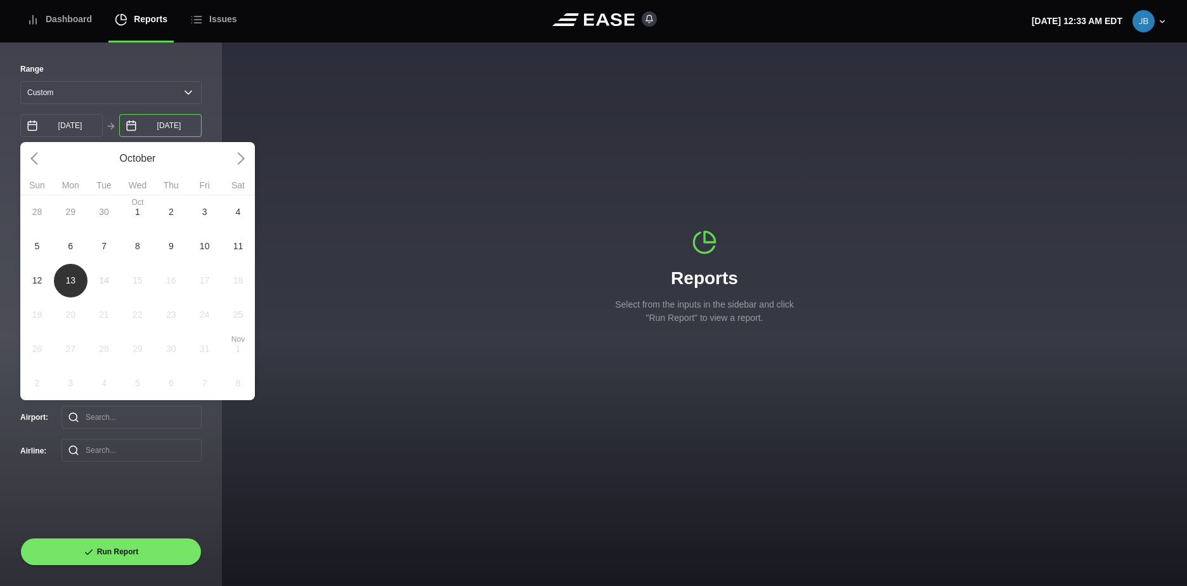
click at [200, 122] on input "[DATE]" at bounding box center [160, 125] width 82 height 23
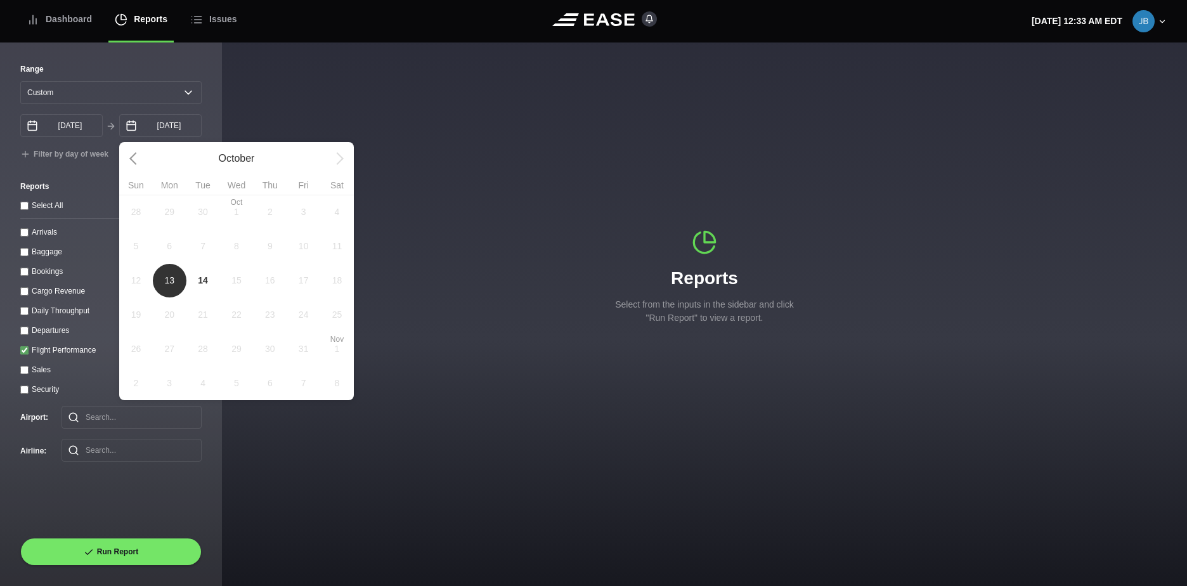
click at [202, 277] on span "14" at bounding box center [203, 280] width 10 height 13
type input "[DATE]"
